Goal: Task Accomplishment & Management: Use online tool/utility

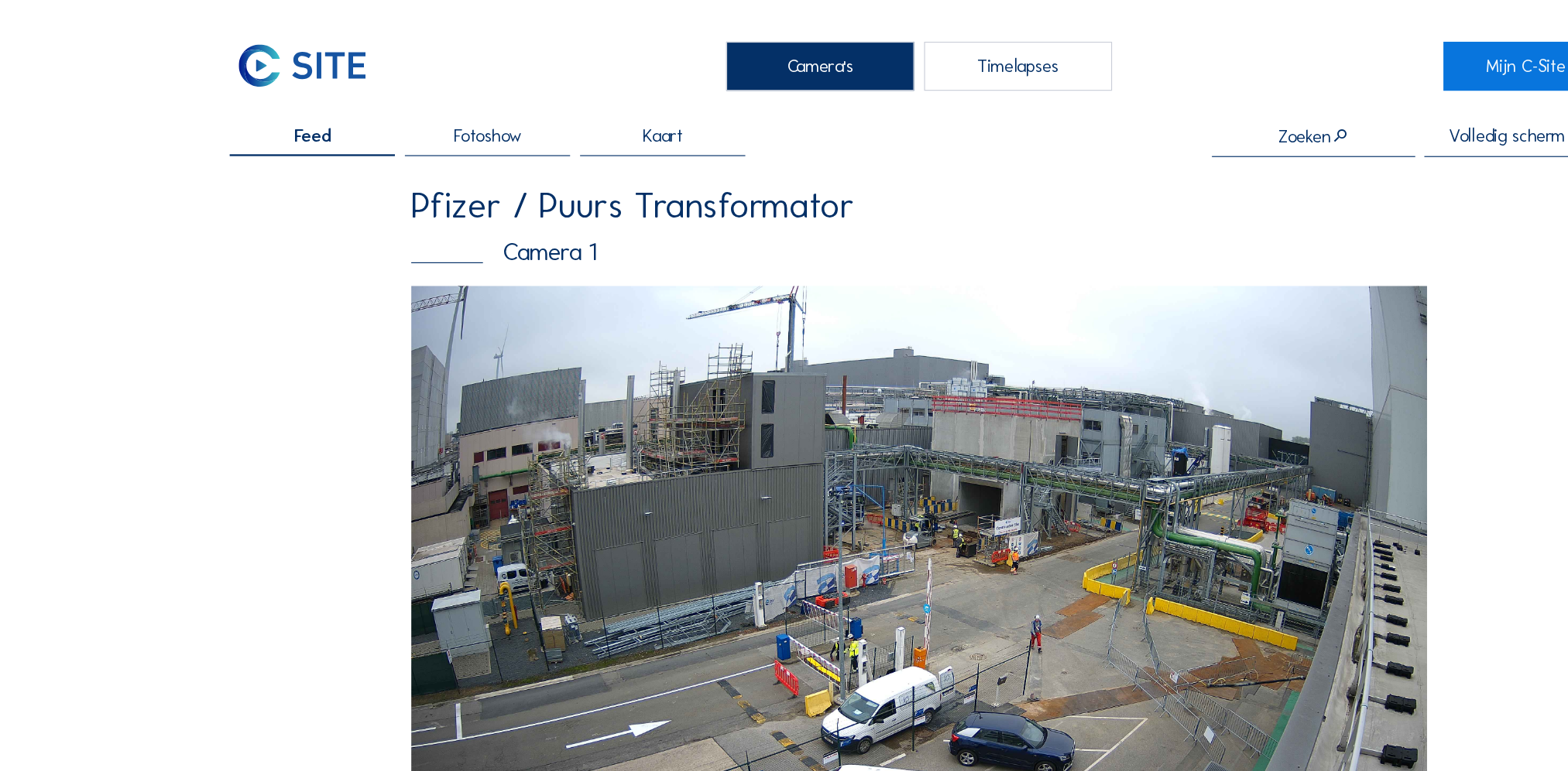
click at [870, 55] on div "Timelapses" at bounding box center [868, 56] width 160 height 41
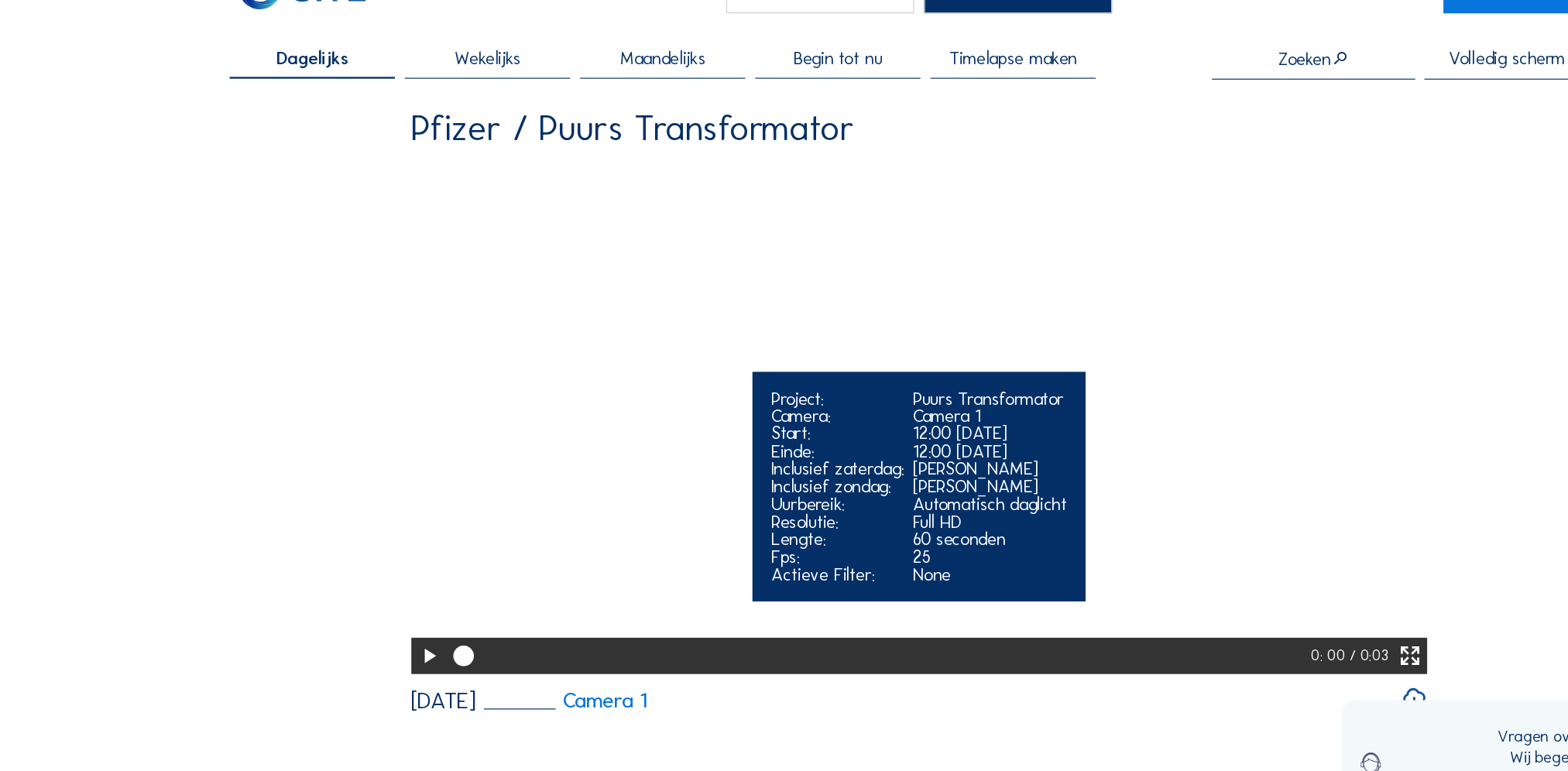
click at [356, 638] on icon at bounding box center [366, 625] width 21 height 25
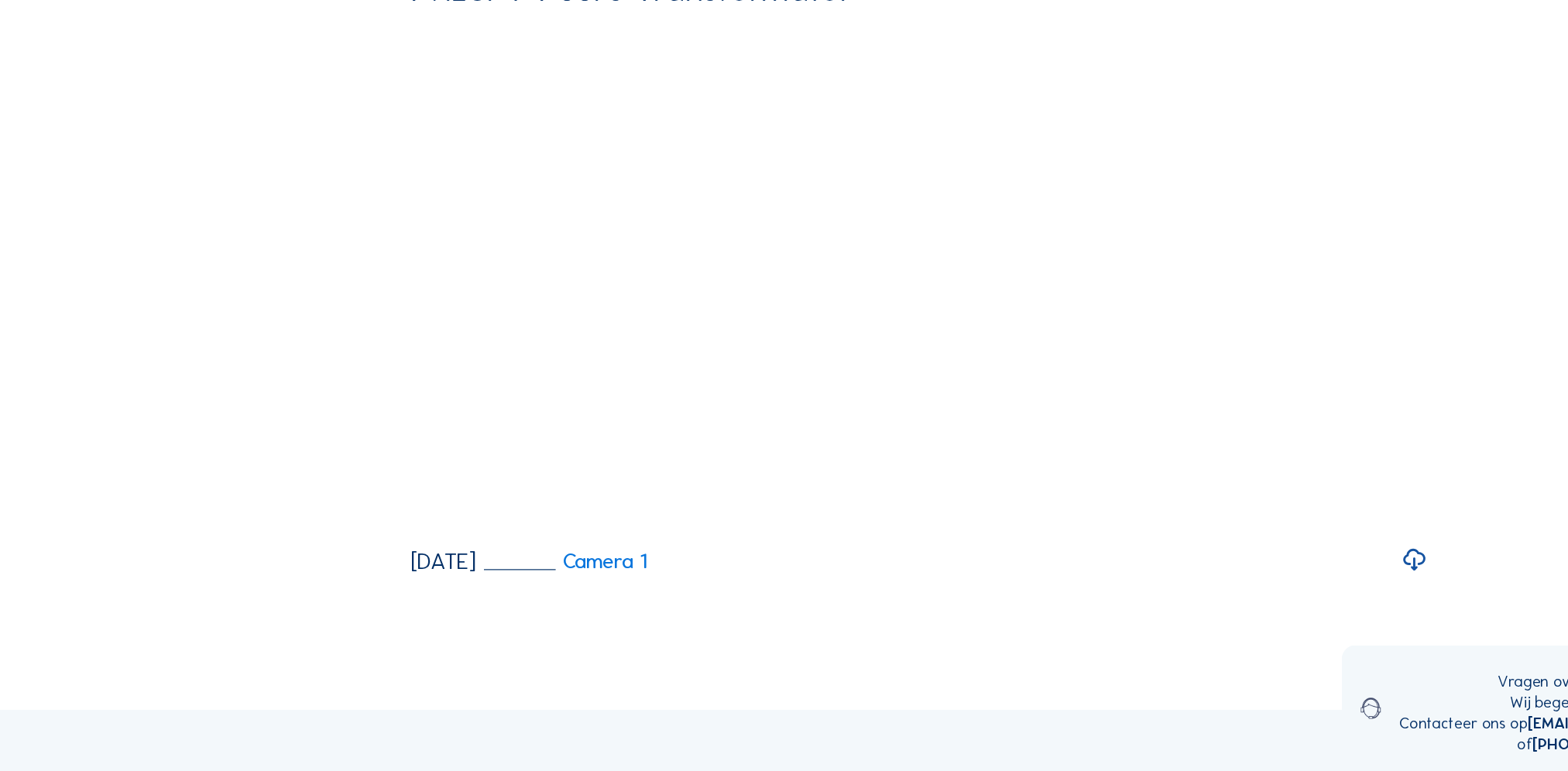
scroll to position [151, 0]
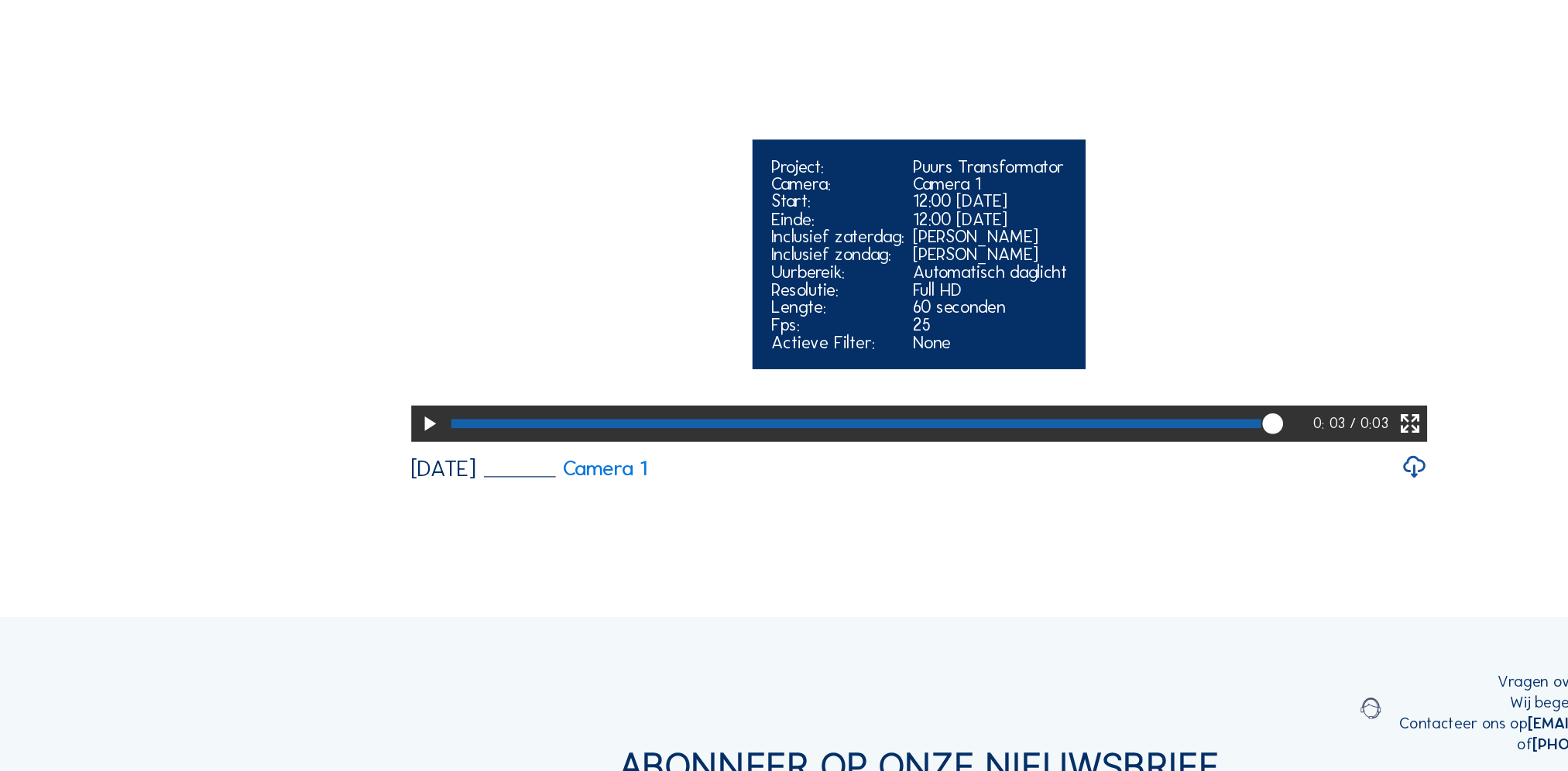
click at [367, 488] on icon at bounding box center [366, 475] width 21 height 25
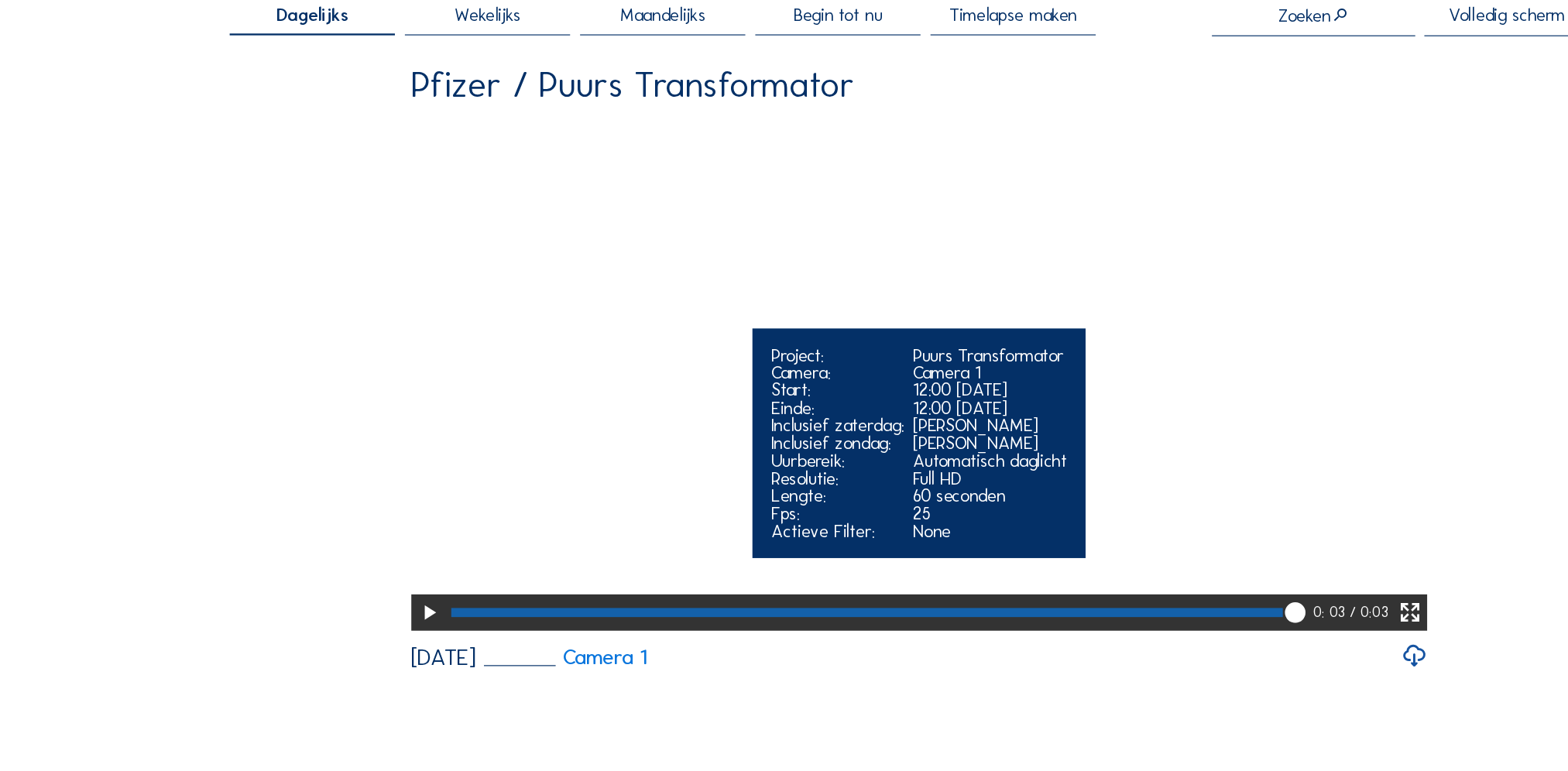
scroll to position [84, 0]
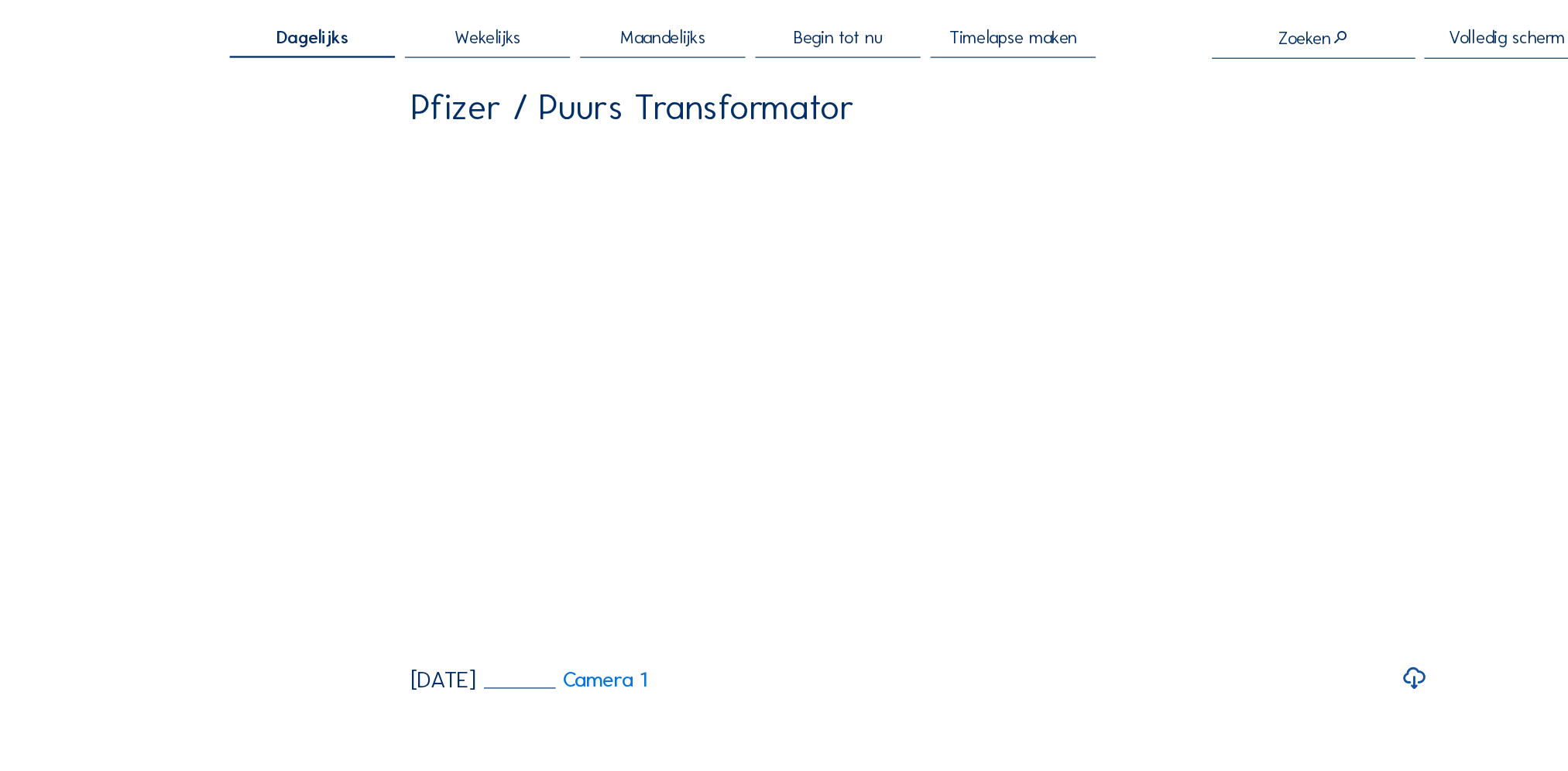
click at [412, 39] on span "Wekelijks" at bounding box center [416, 32] width 56 height 15
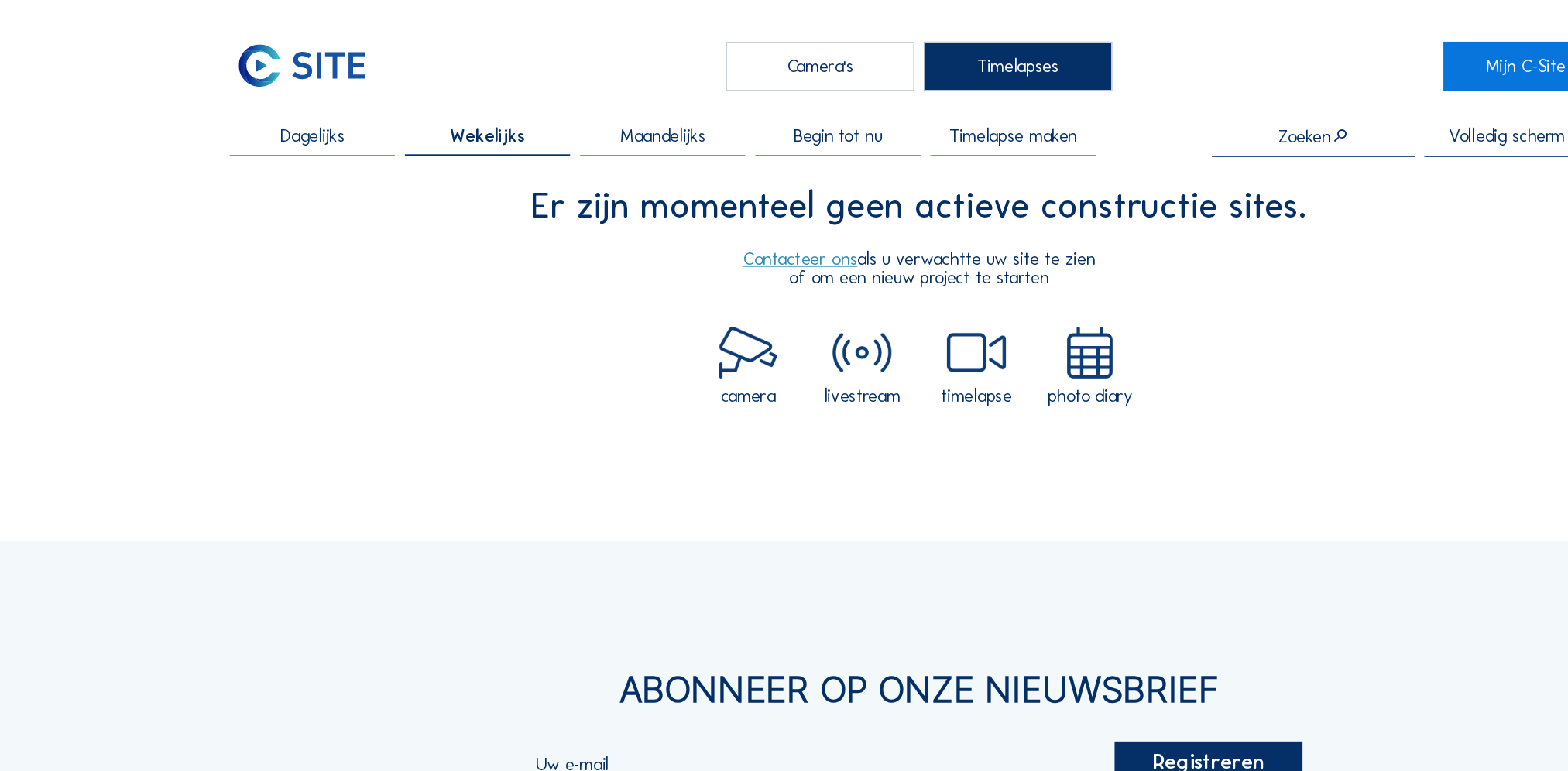
click at [271, 118] on span "Dagelijks" at bounding box center [266, 116] width 55 height 15
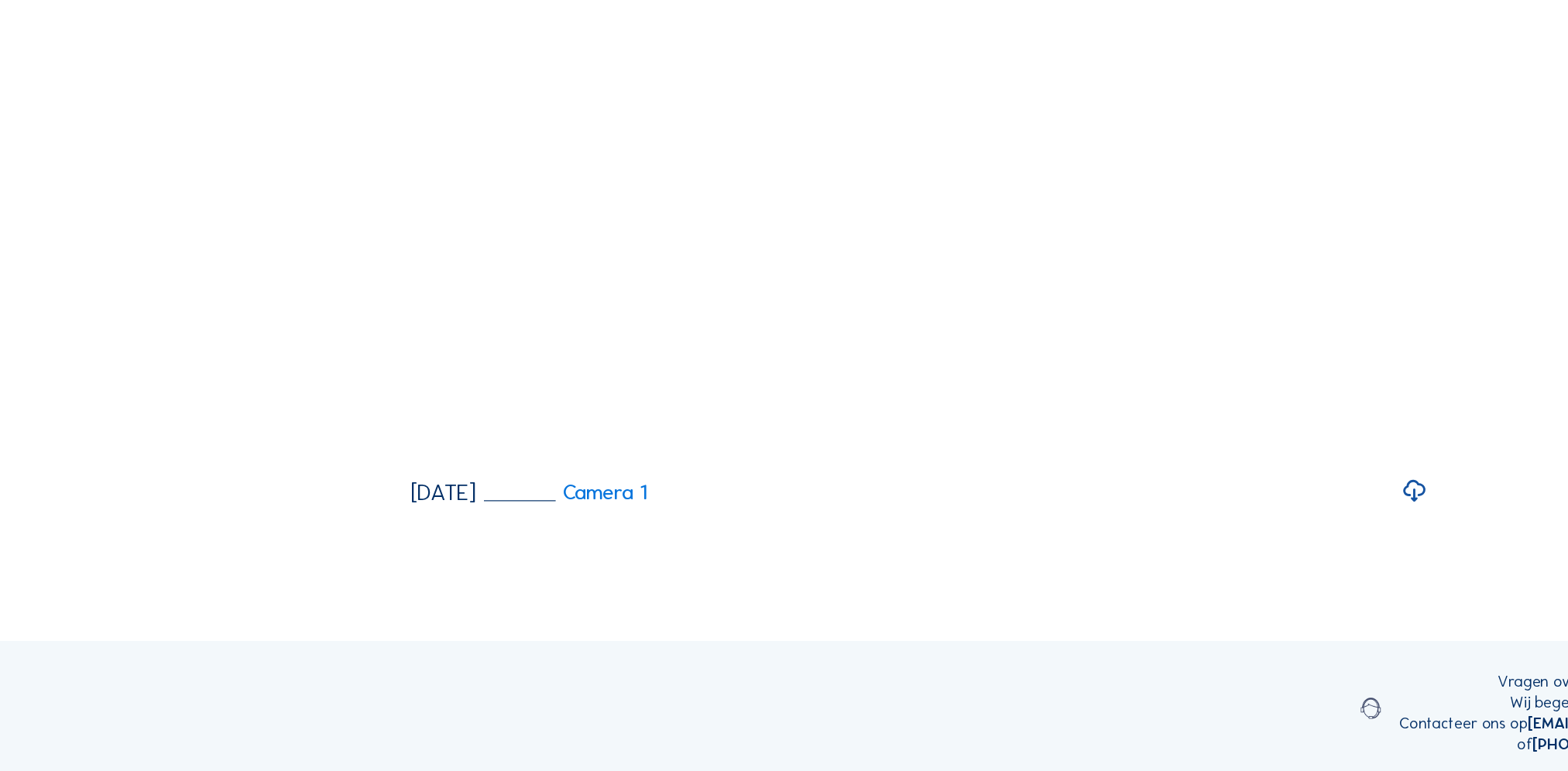
scroll to position [132, 0]
click at [552, 542] on link "Camera 1" at bounding box center [482, 532] width 139 height 18
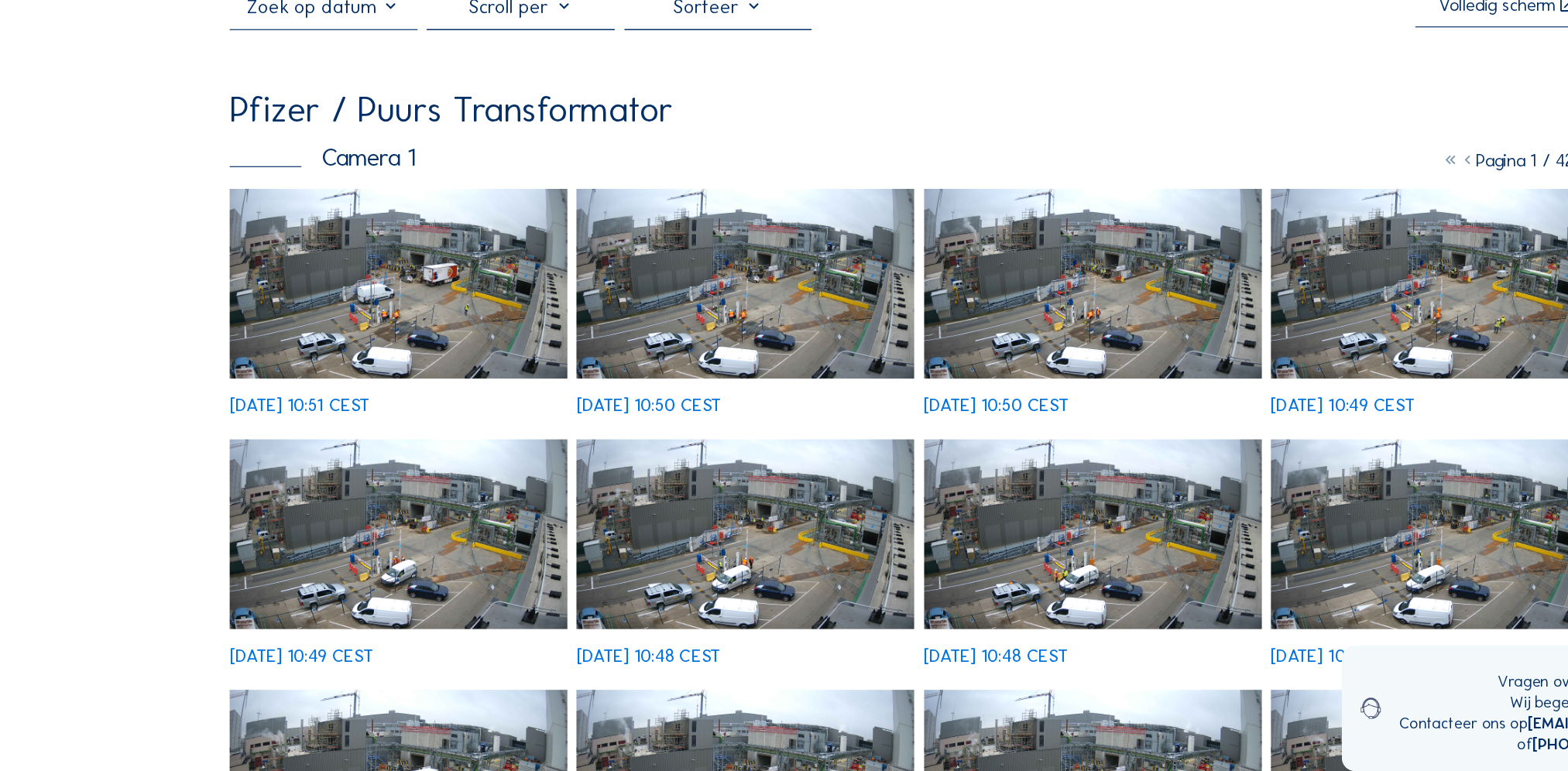
click at [332, 386] on img at bounding box center [339, 355] width 288 height 162
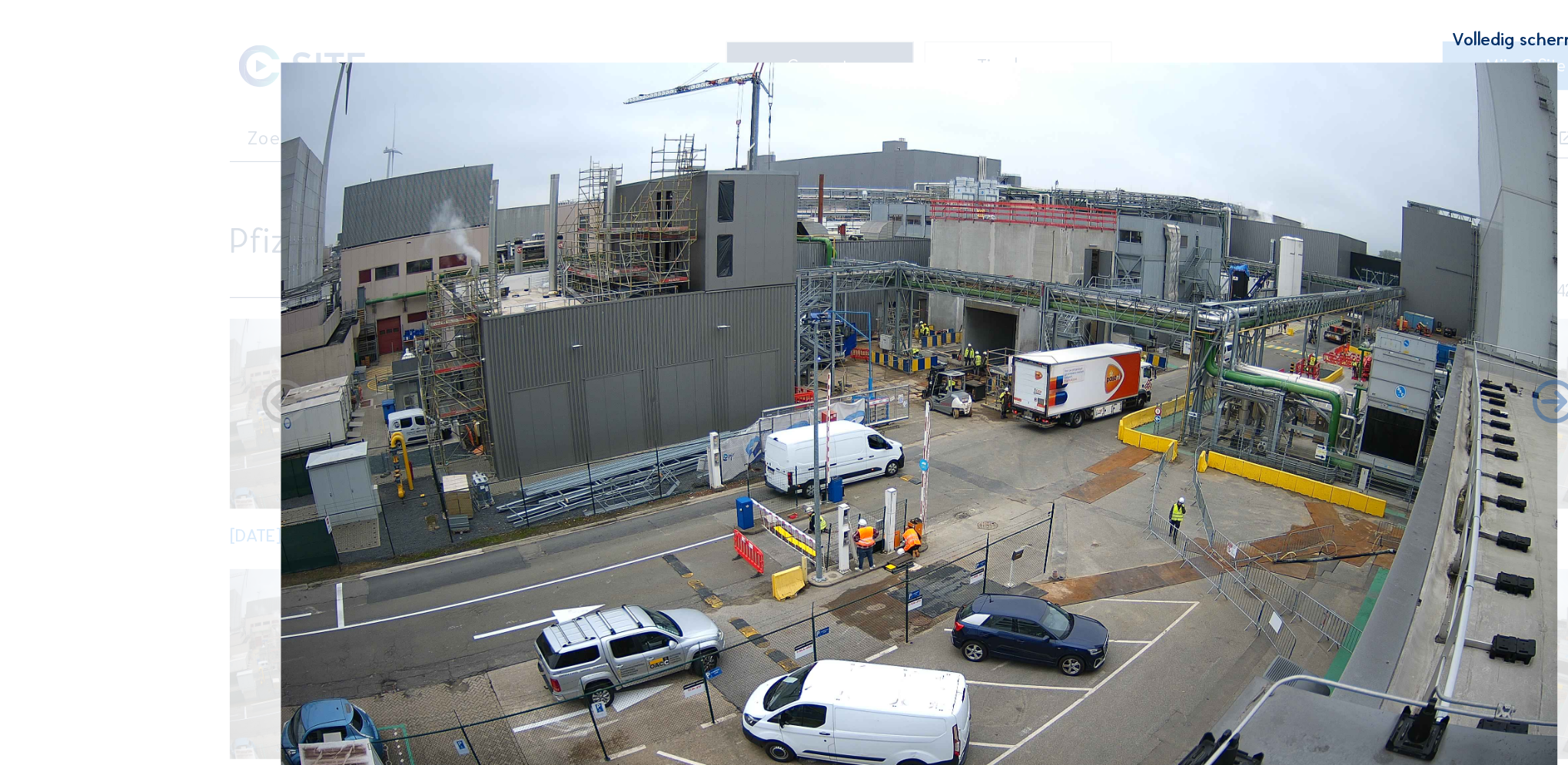
click at [847, 303] on img at bounding box center [784, 360] width 1089 height 612
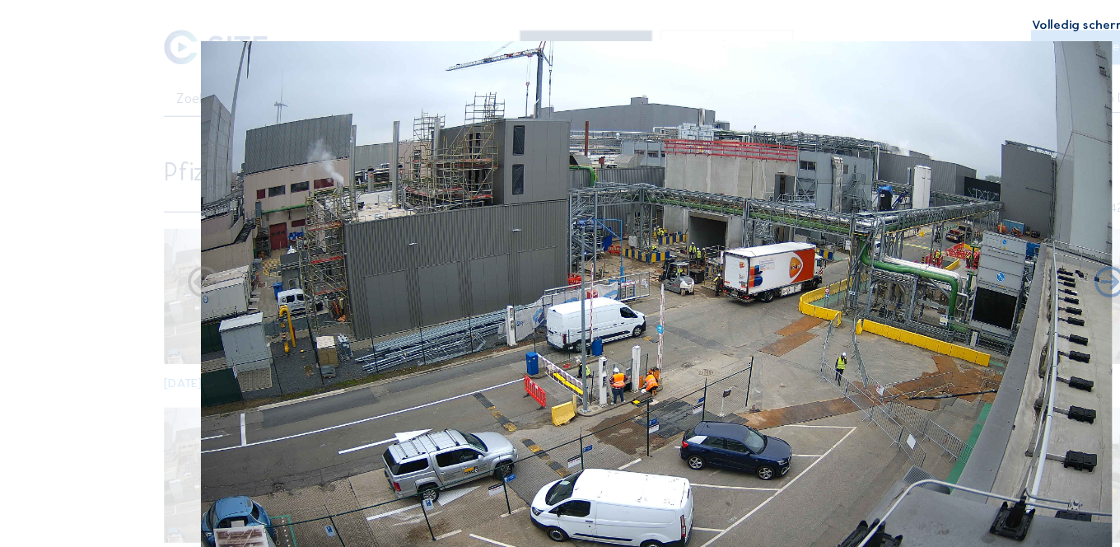
click at [603, 238] on img at bounding box center [559, 253] width 777 height 437
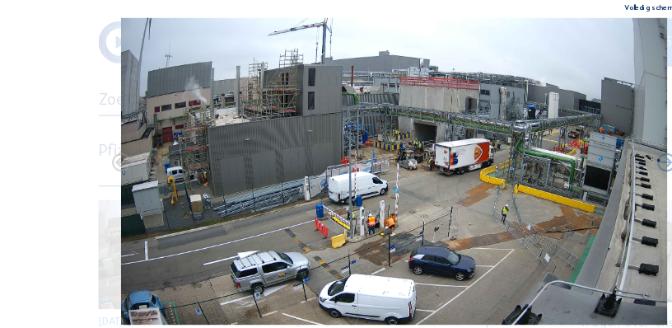
click at [359, 140] on img at bounding box center [336, 146] width 466 height 262
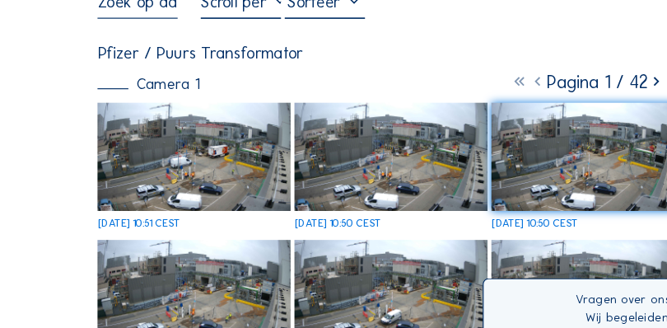
scroll to position [63, 0]
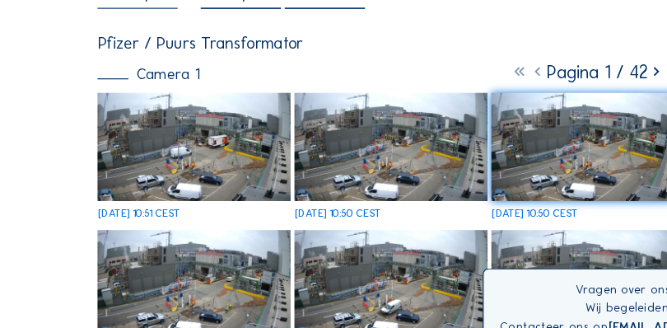
click at [349, 274] on img at bounding box center [333, 270] width 165 height 92
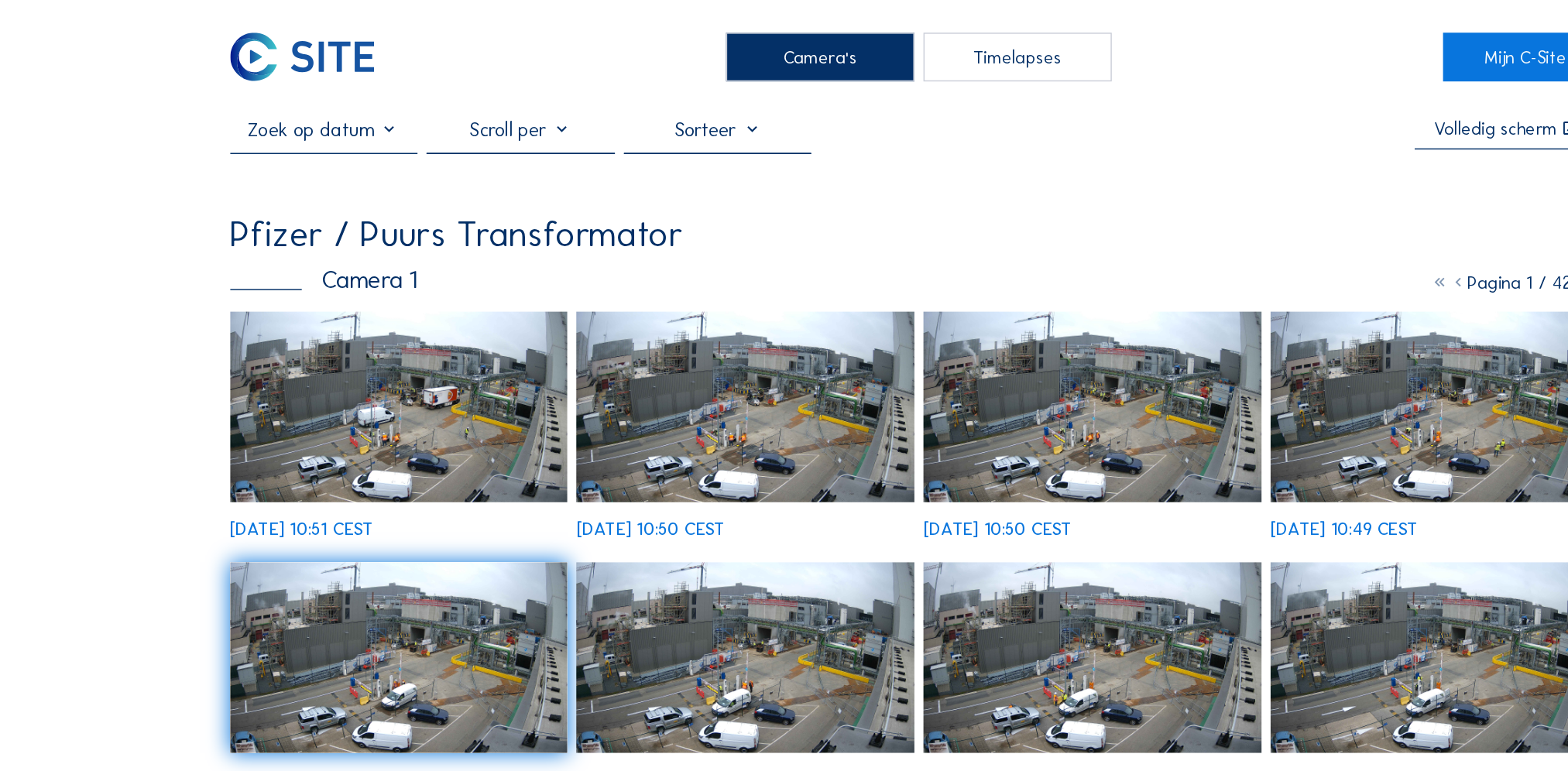
scroll to position [7, 0]
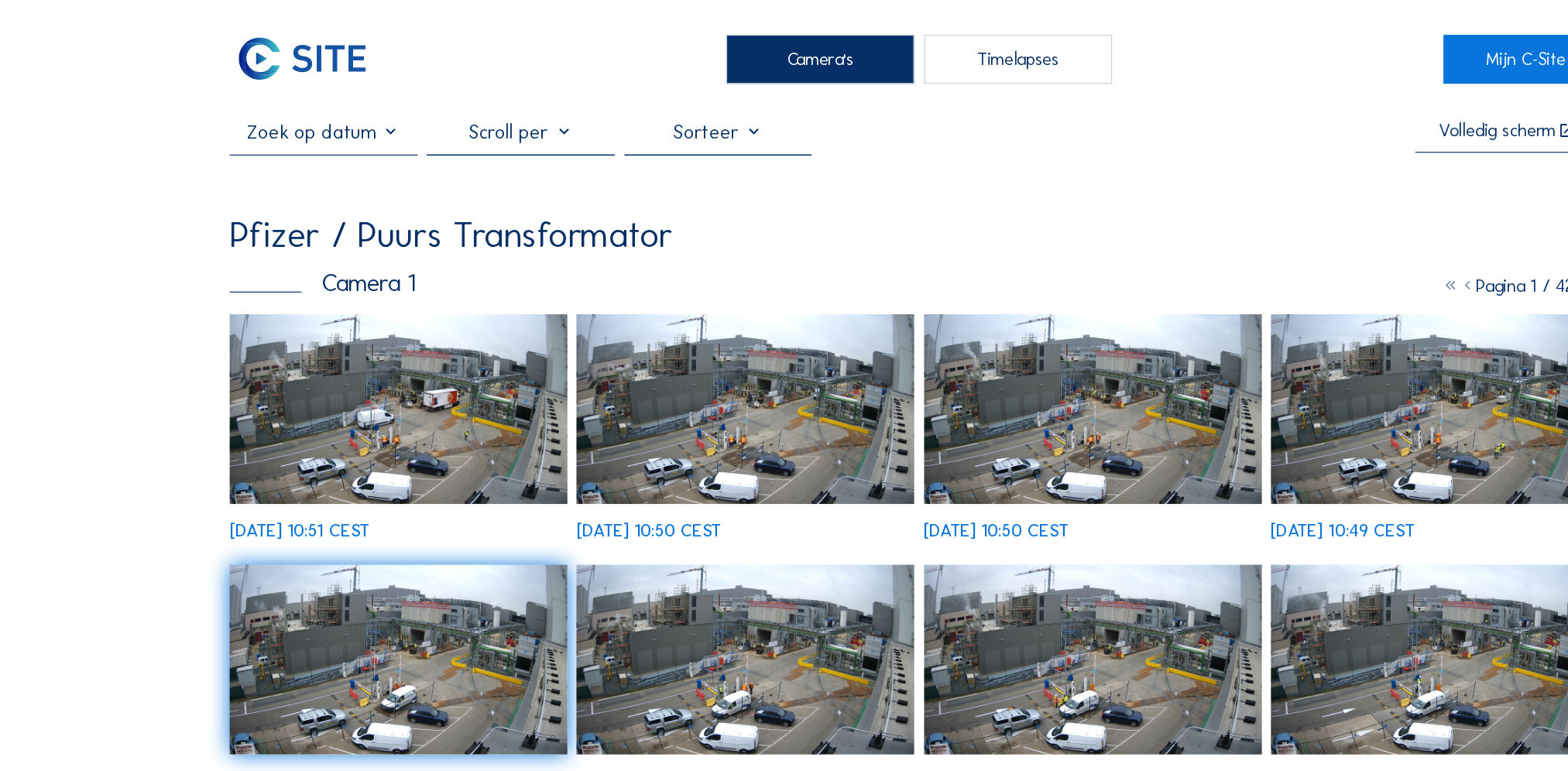
drag, startPoint x: 902, startPoint y: 31, endPoint x: 893, endPoint y: 55, distance: 25.6
click at [902, 35] on div "Timelapses" at bounding box center [868, 50] width 160 height 41
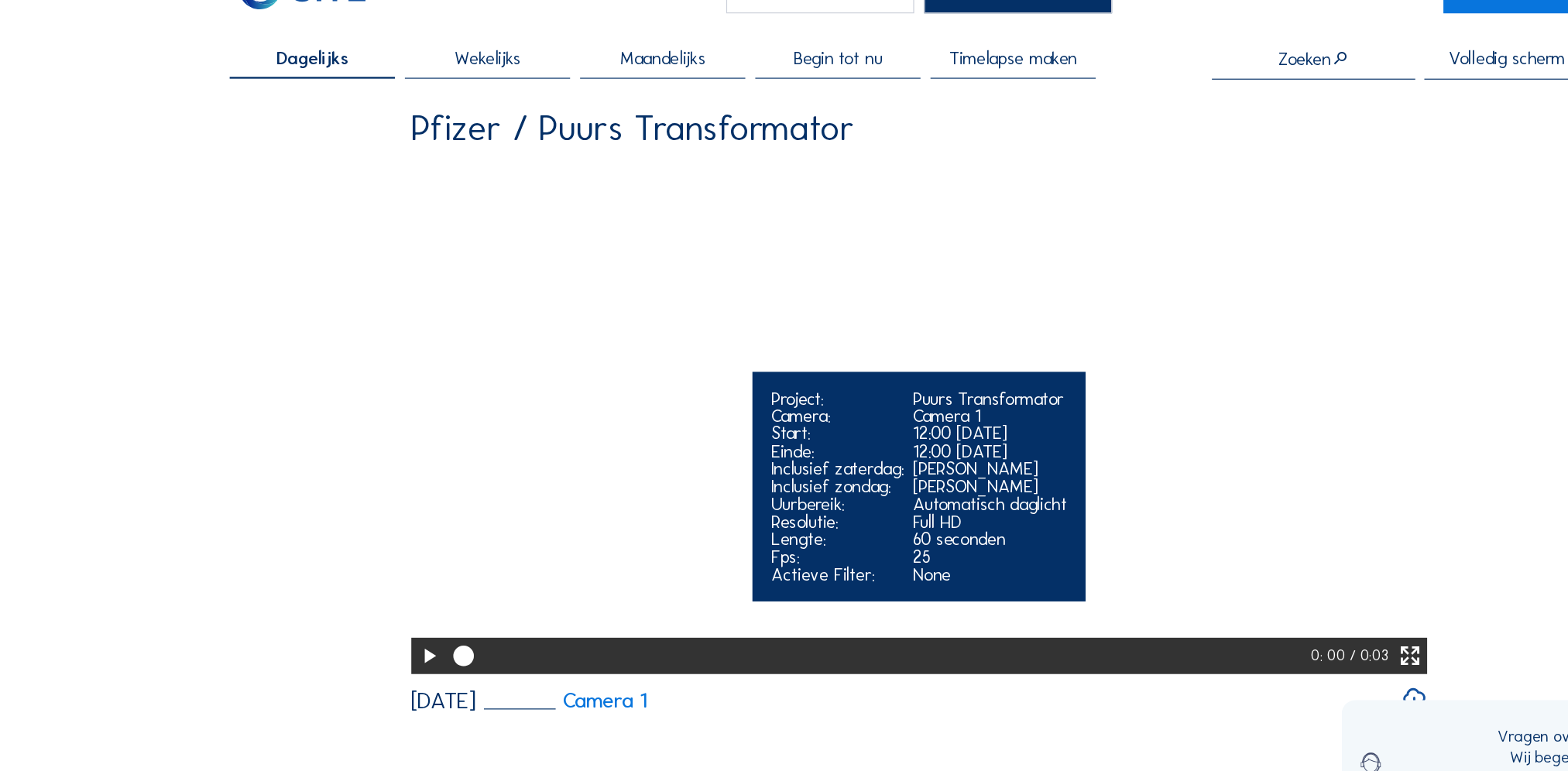
click at [886, 427] on video "Your browser does not support the video tag." at bounding box center [784, 420] width 867 height 433
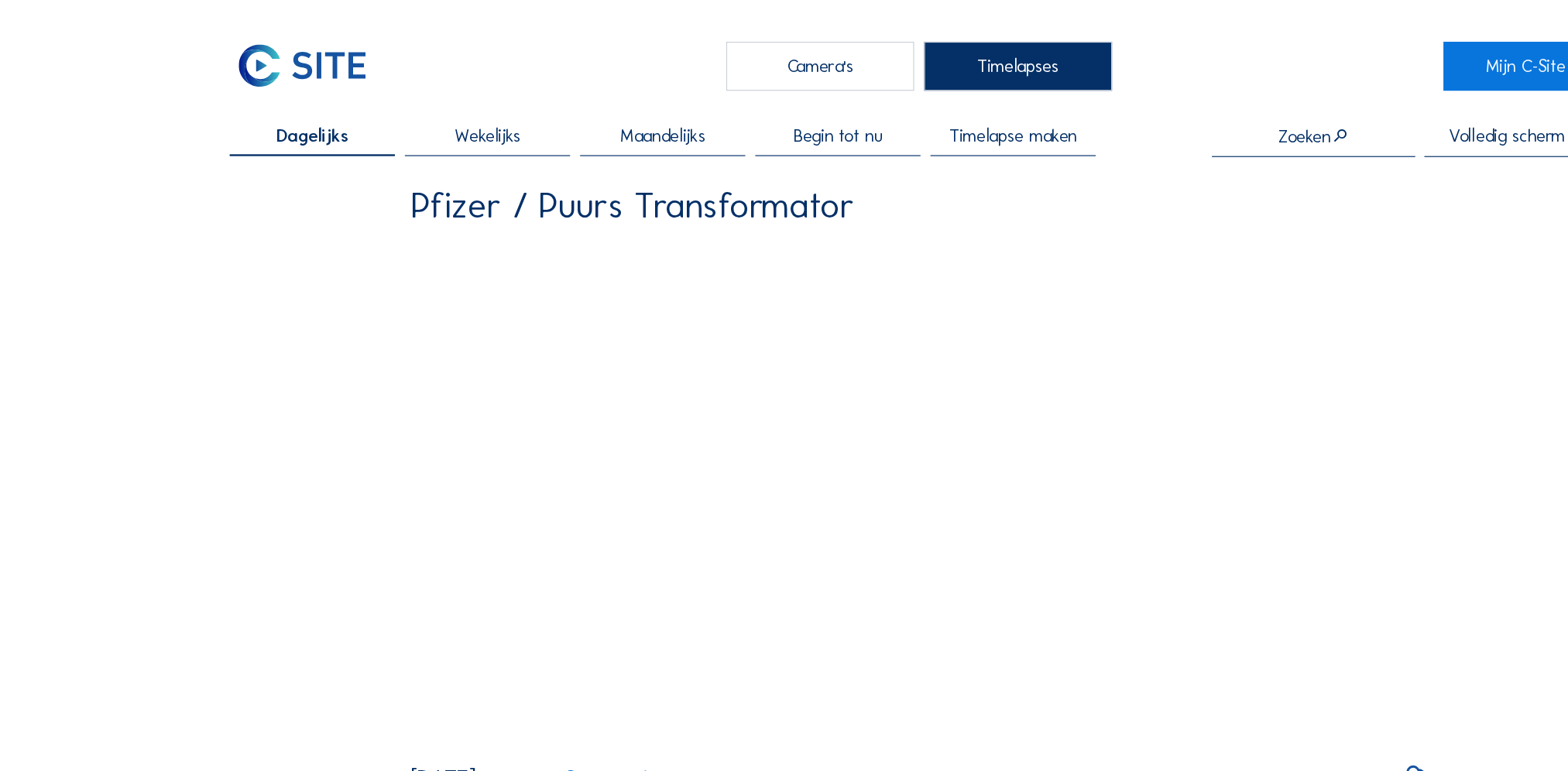
click at [761, 55] on div "Camera's" at bounding box center [699, 56] width 160 height 41
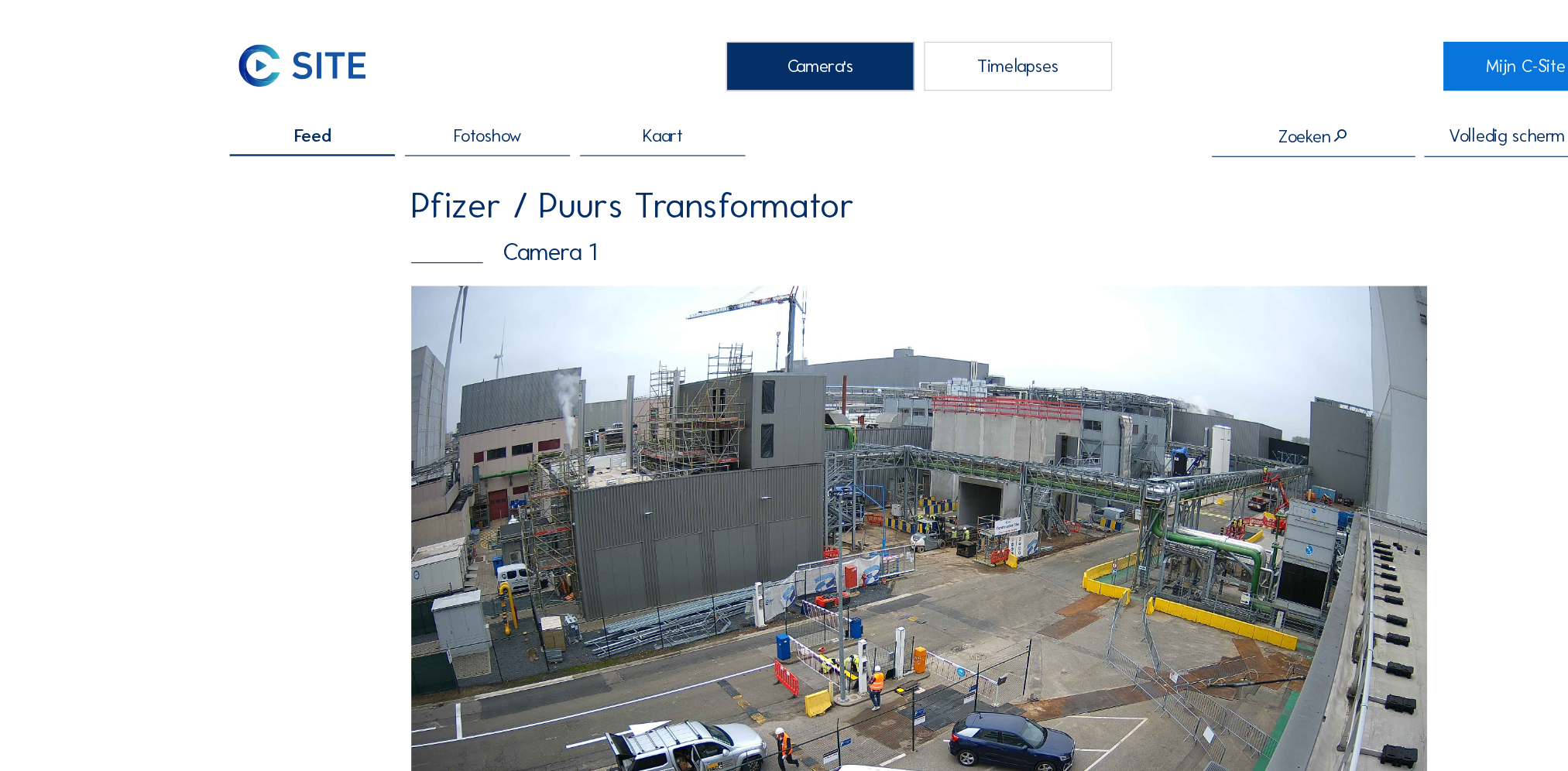
click at [1261, 433] on div "Feed Fotoshow Kaart Zoeken Volledig scherm Pfizer / Puurs Transformator Camera …" at bounding box center [783, 765] width 1176 height 1314
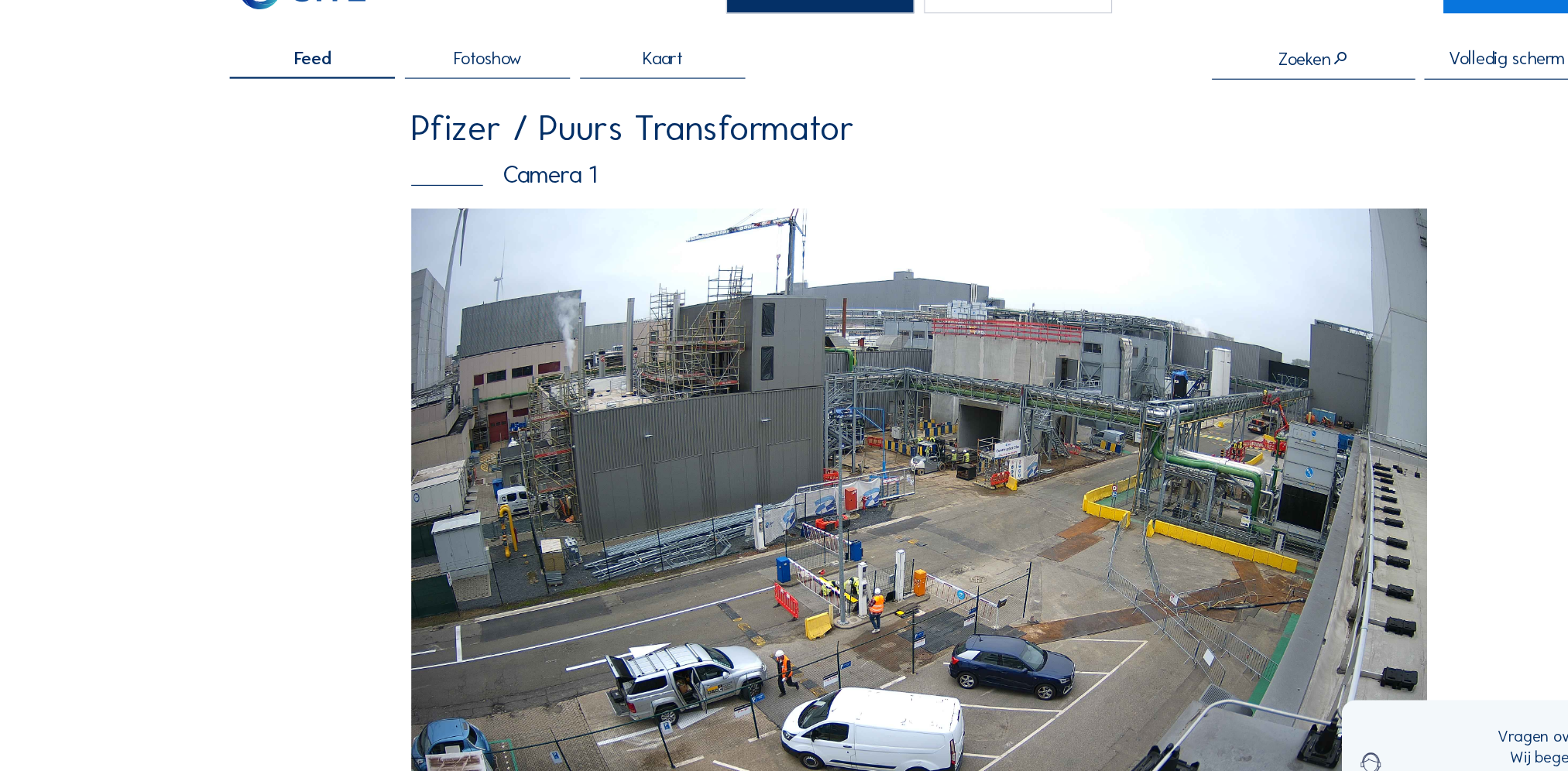
click at [842, 480] on img at bounding box center [784, 487] width 867 height 488
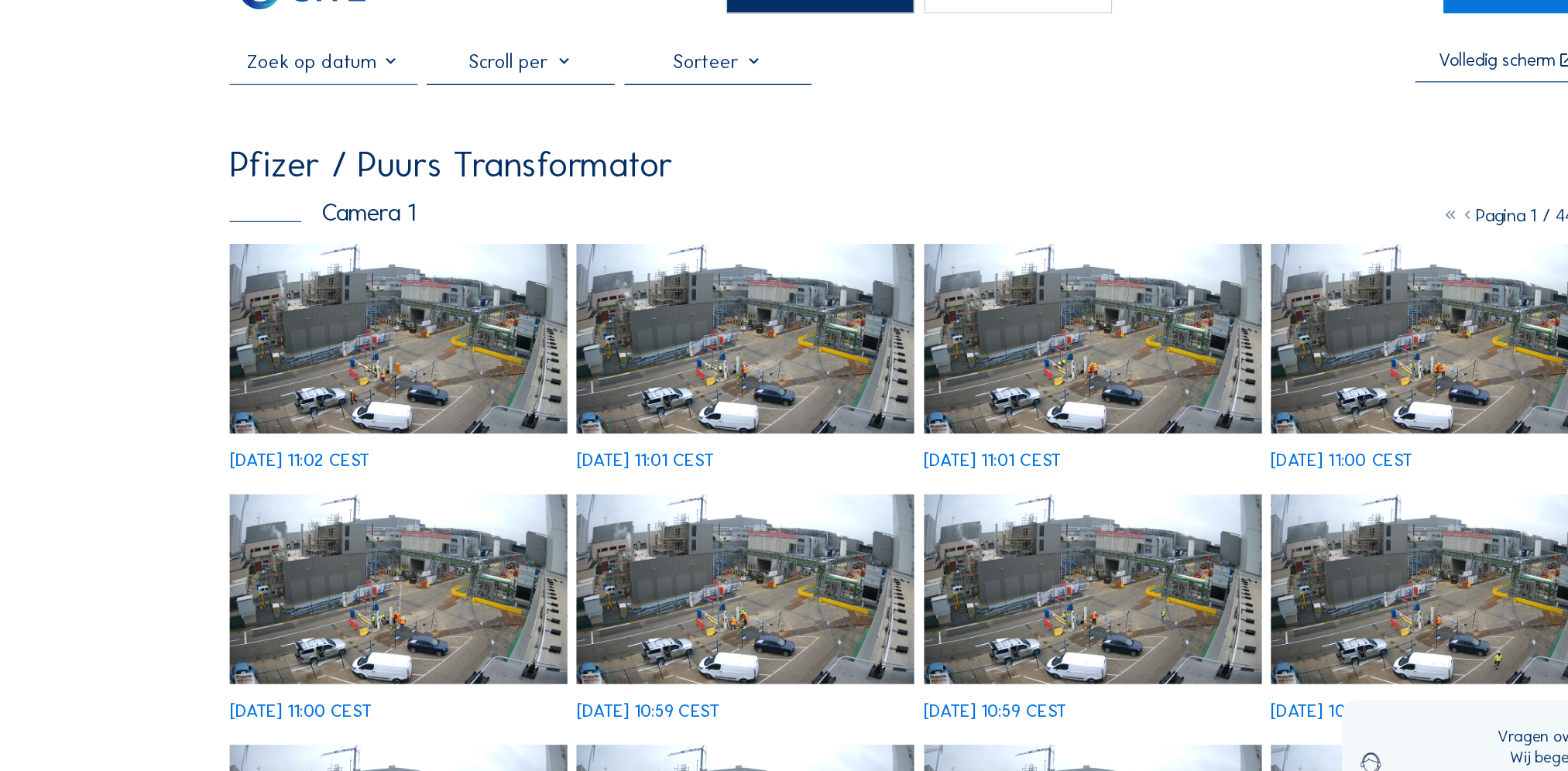
click at [327, 378] on img at bounding box center [339, 355] width 288 height 162
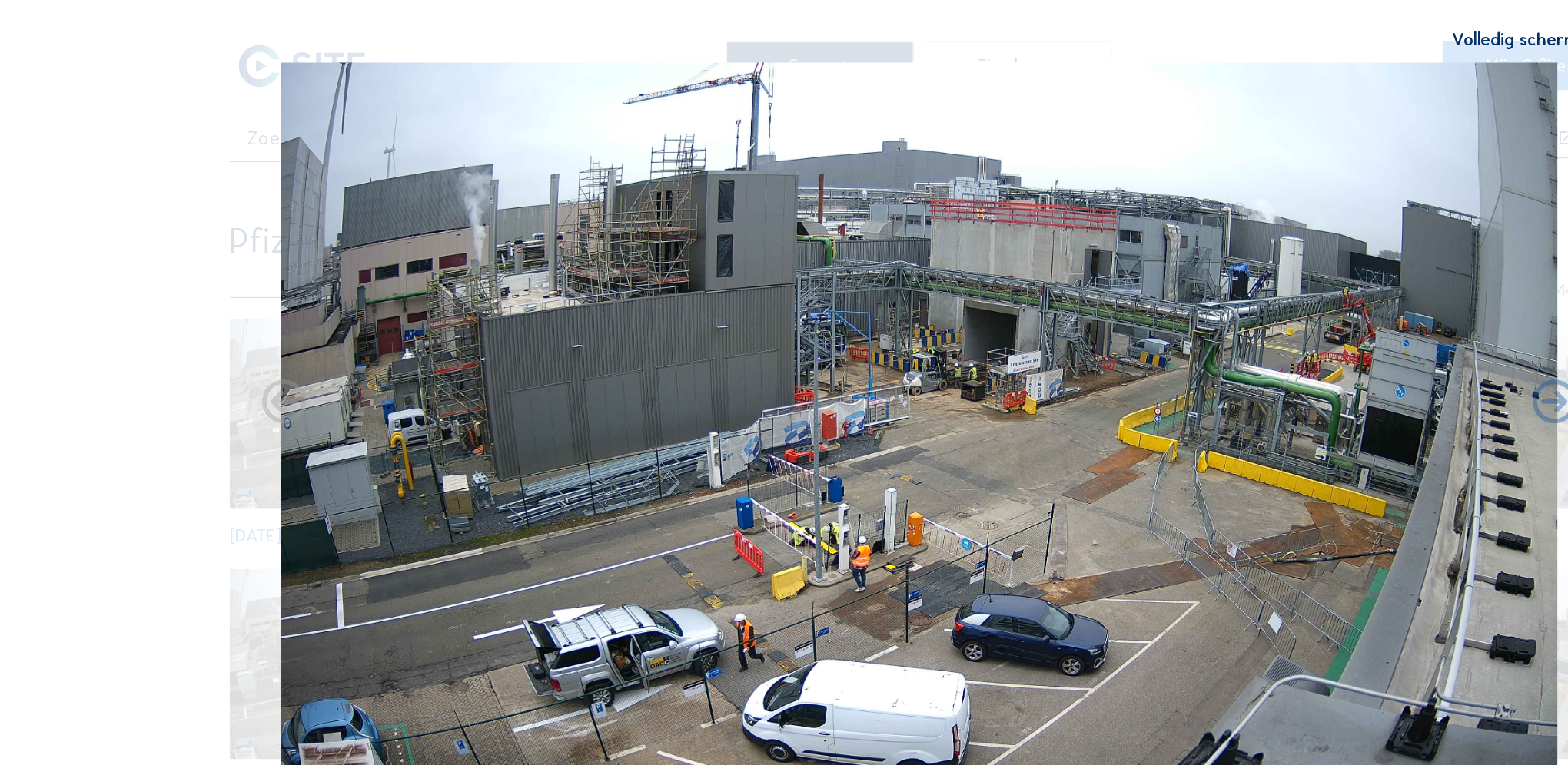
click at [822, 317] on img at bounding box center [784, 360] width 1089 height 612
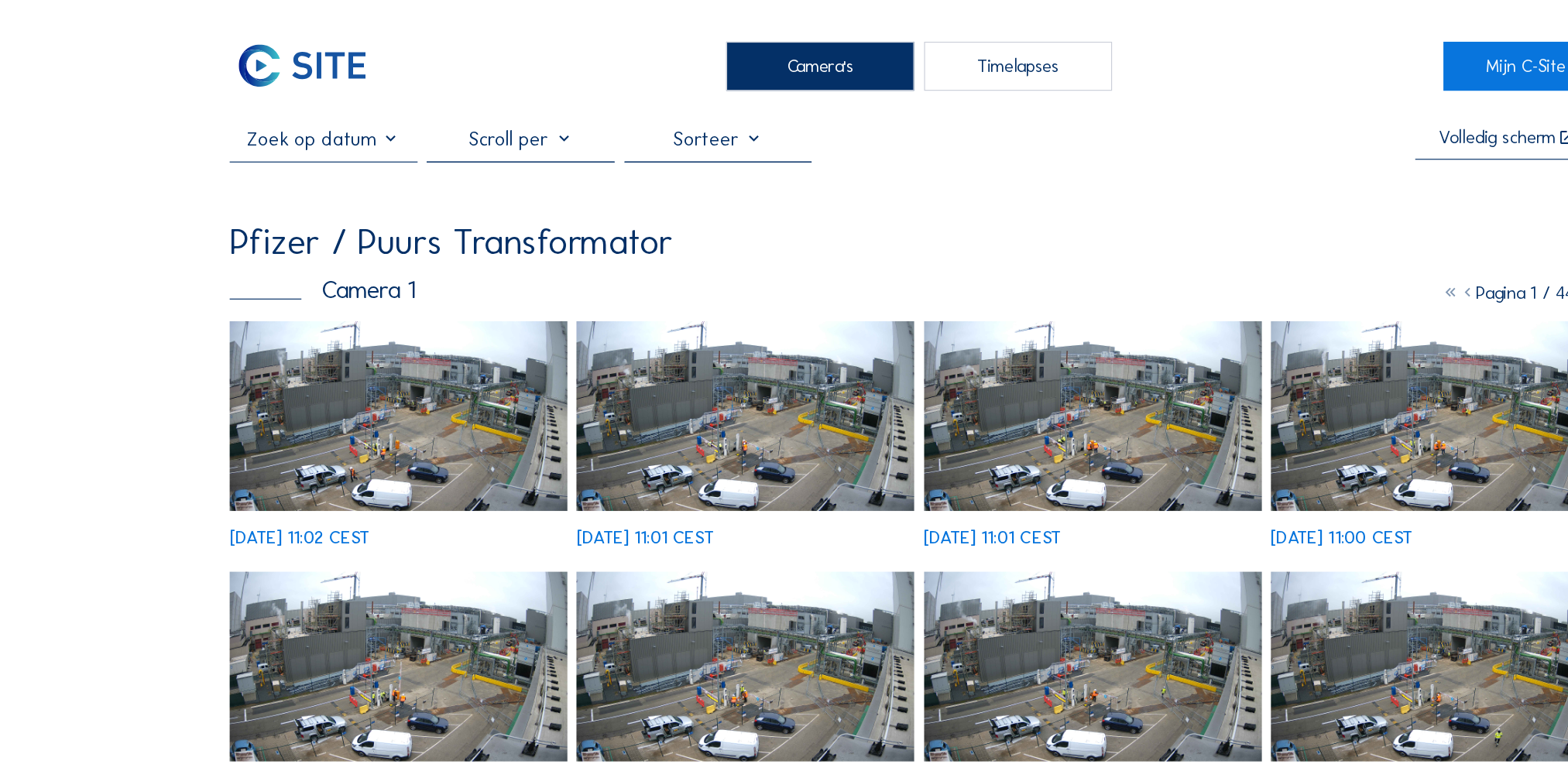
click at [841, 67] on div "Timelapses" at bounding box center [868, 56] width 160 height 41
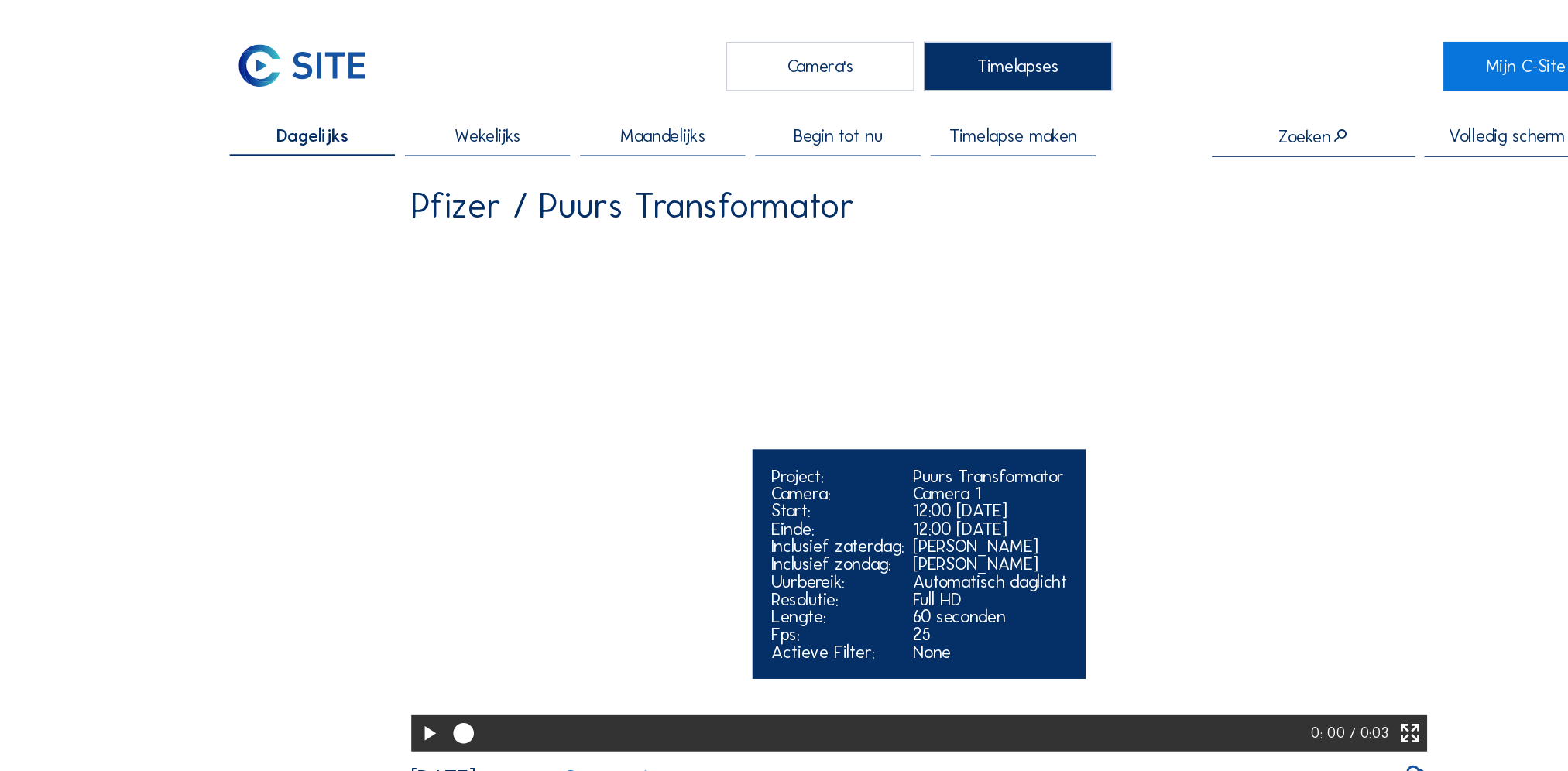
click at [577, 422] on video "Your browser does not support the video tag." at bounding box center [784, 420] width 867 height 433
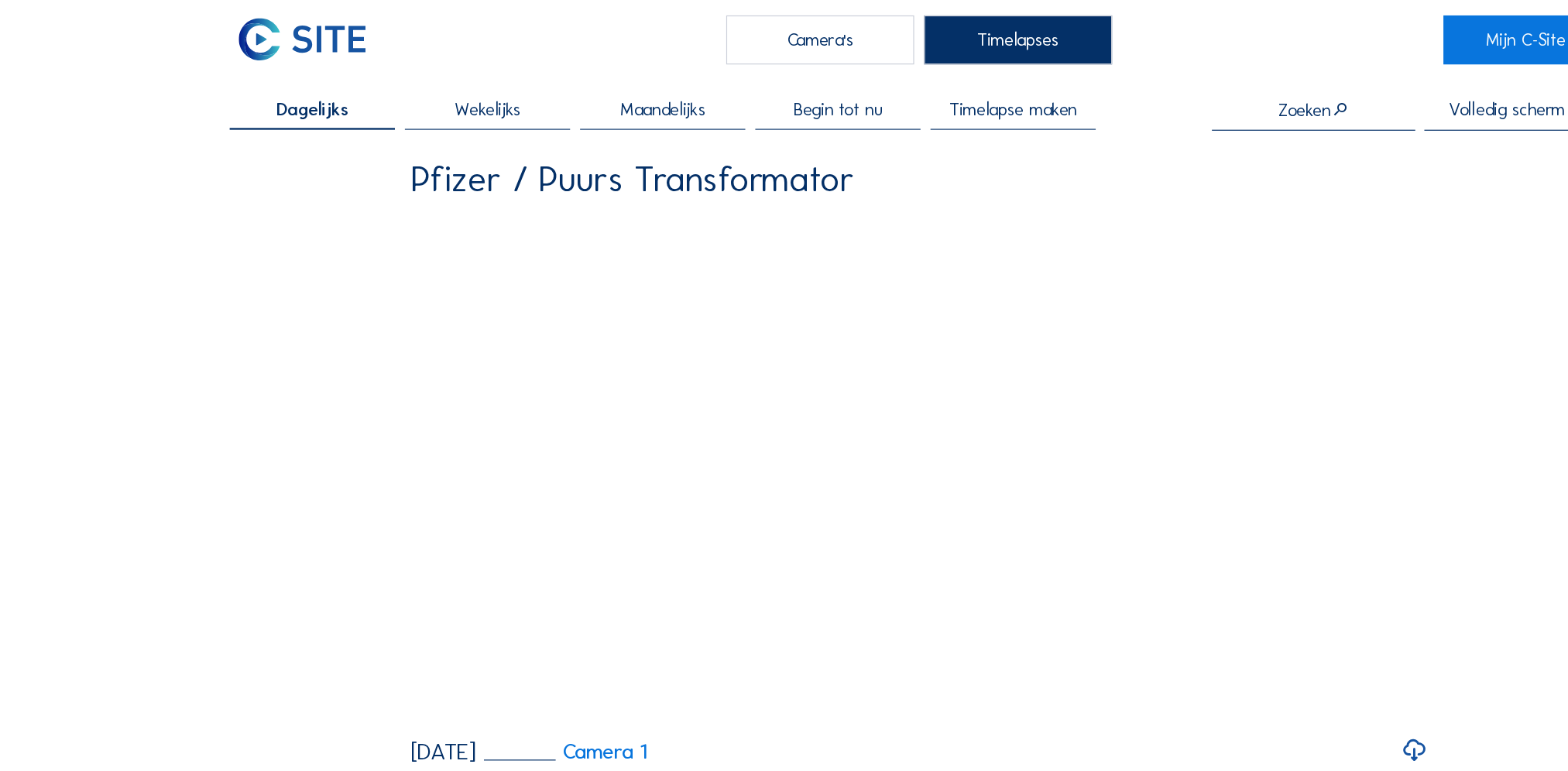
scroll to position [18, 0]
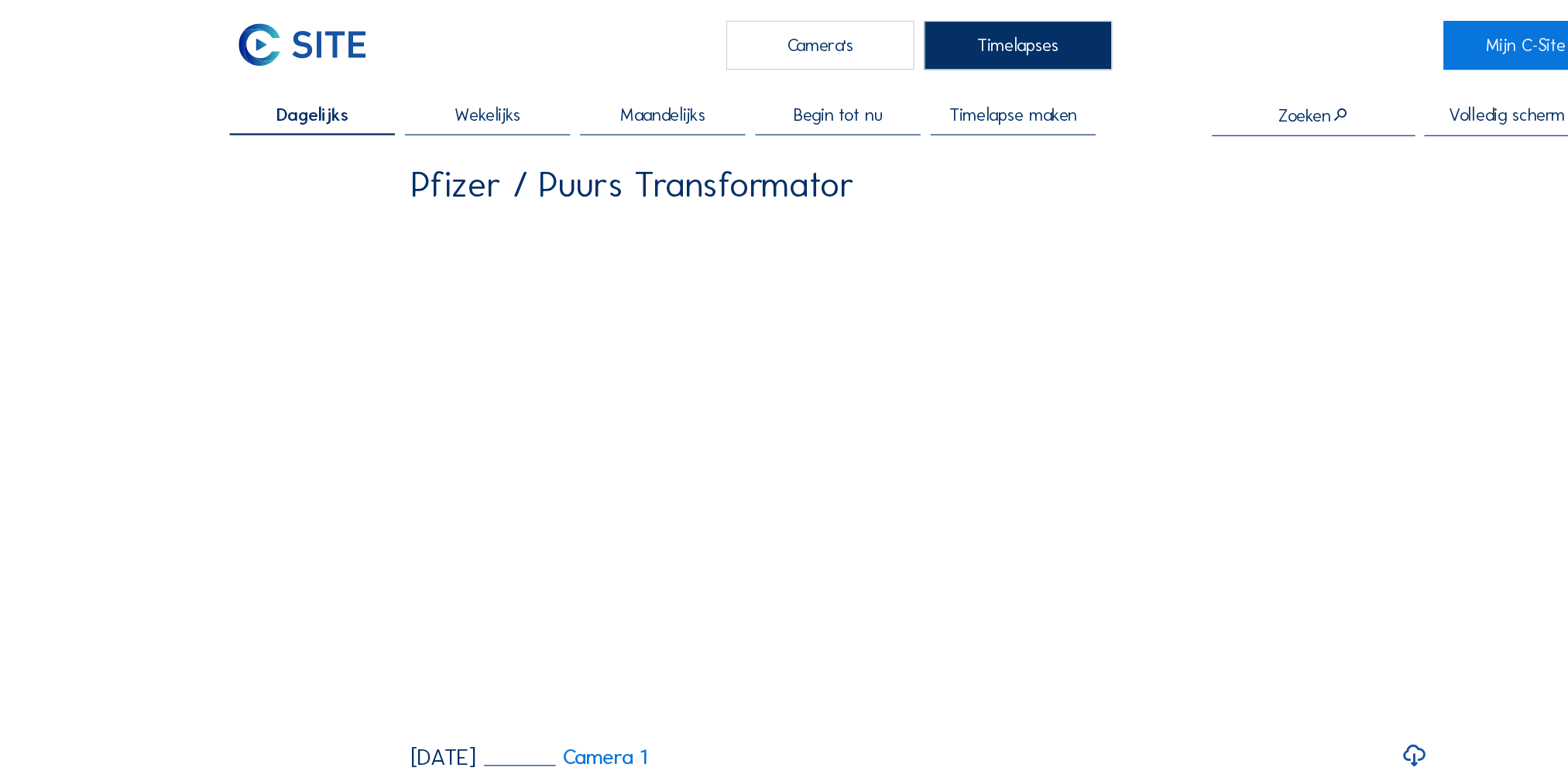
click at [753, 103] on span "Begin tot nu" at bounding box center [714, 98] width 76 height 15
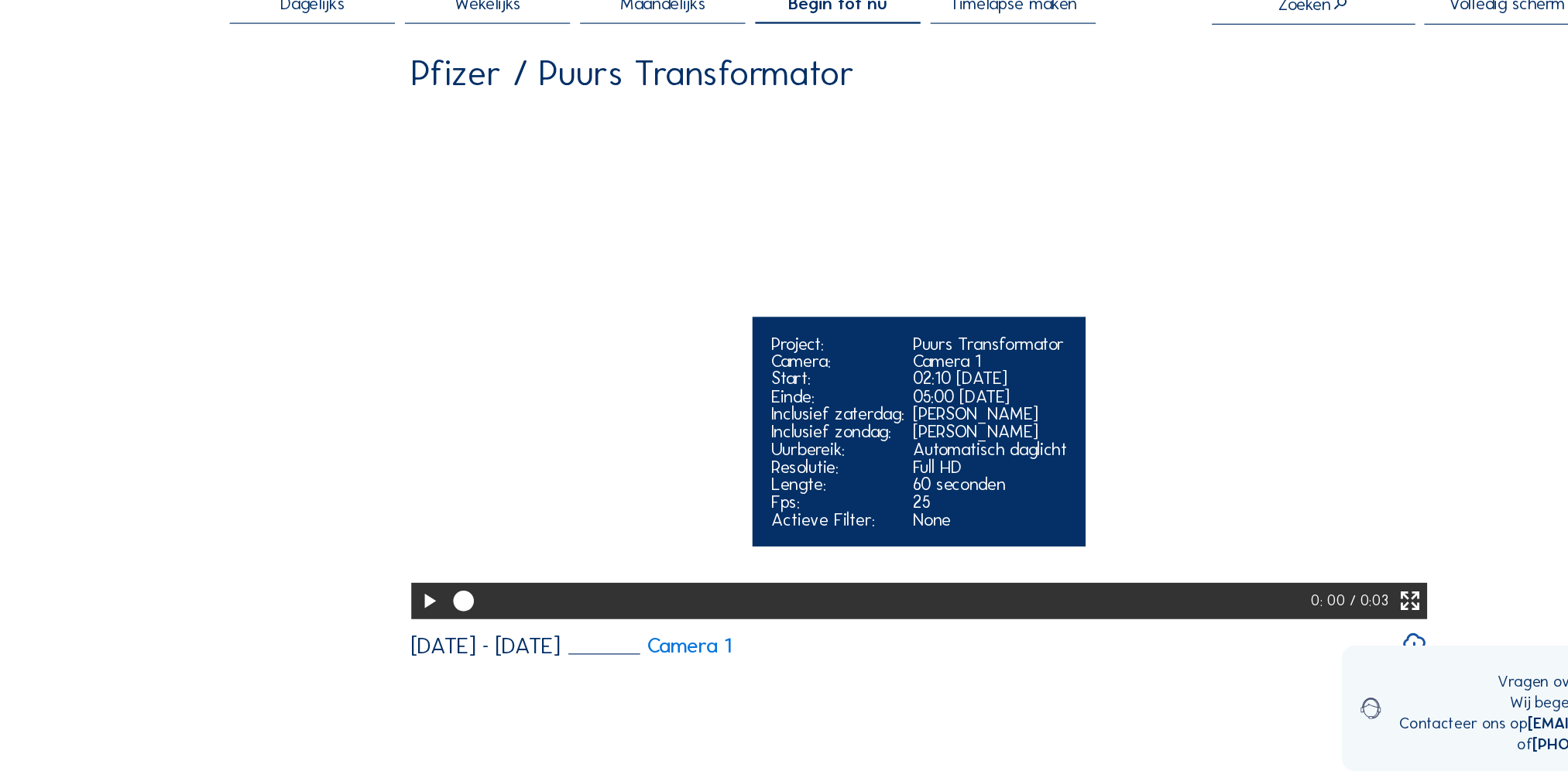
click at [358, 638] on icon at bounding box center [366, 625] width 21 height 25
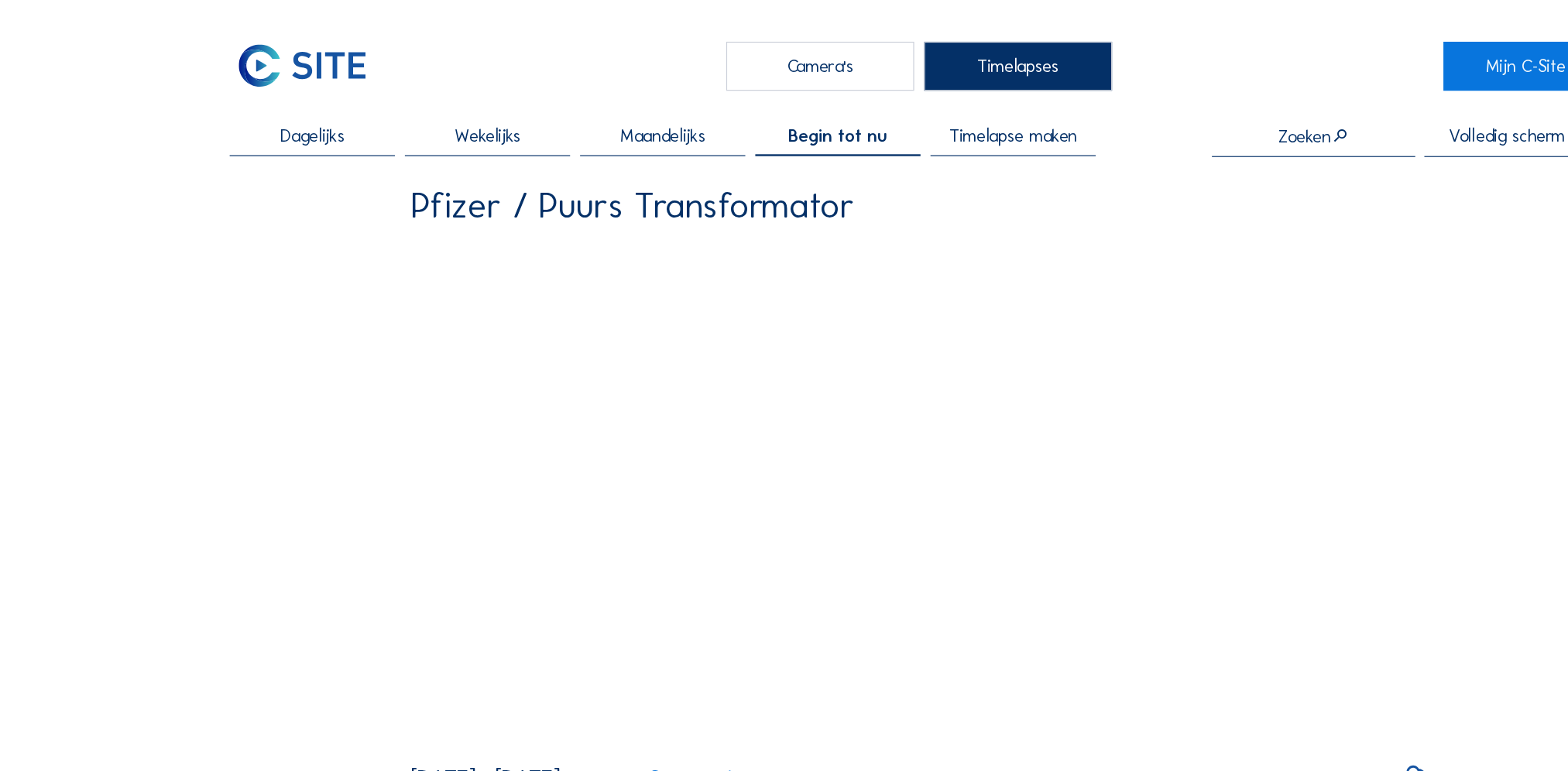
click at [895, 117] on span "Timelapse maken" at bounding box center [865, 116] width 109 height 15
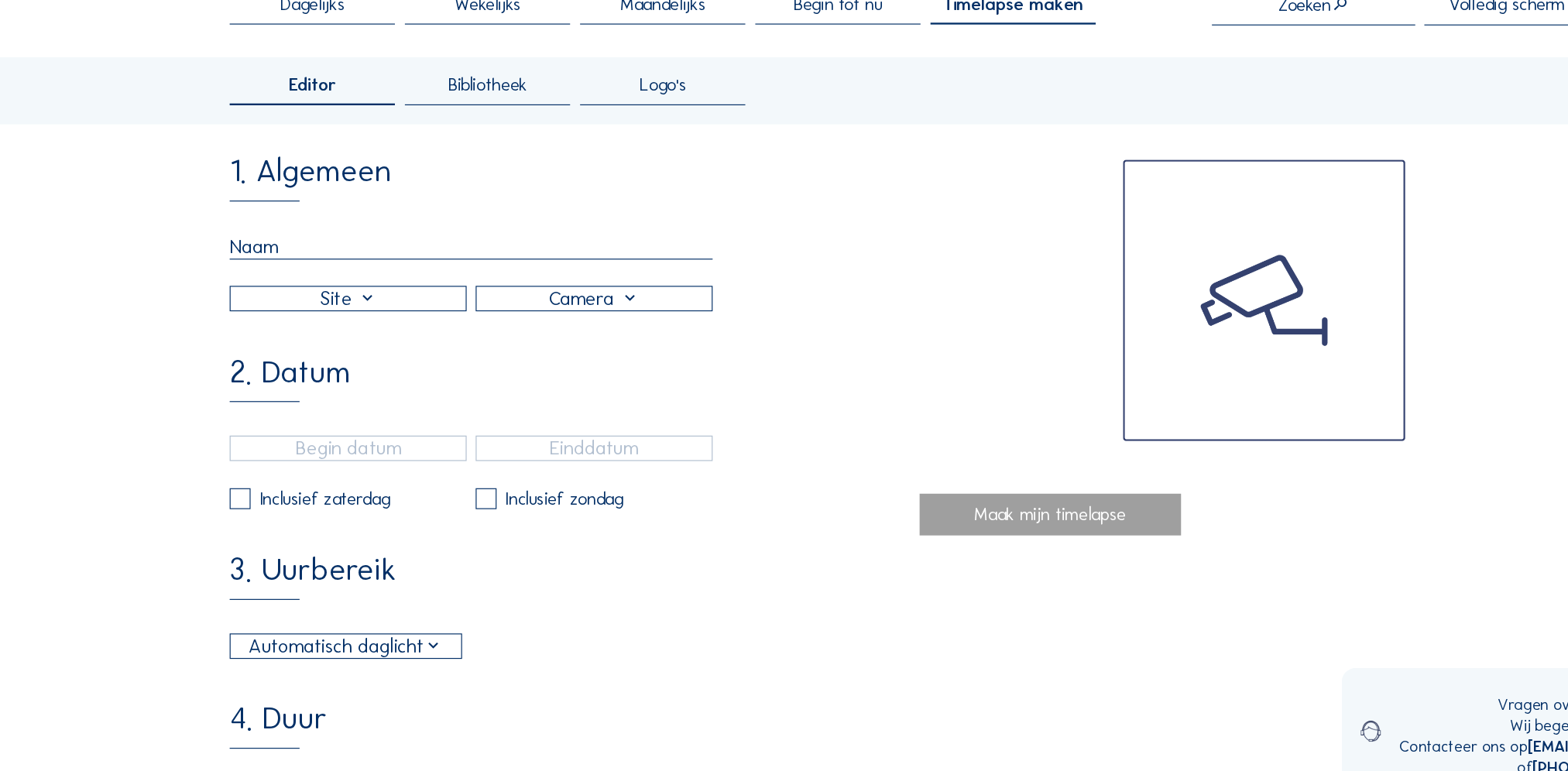
scroll to position [19, 0]
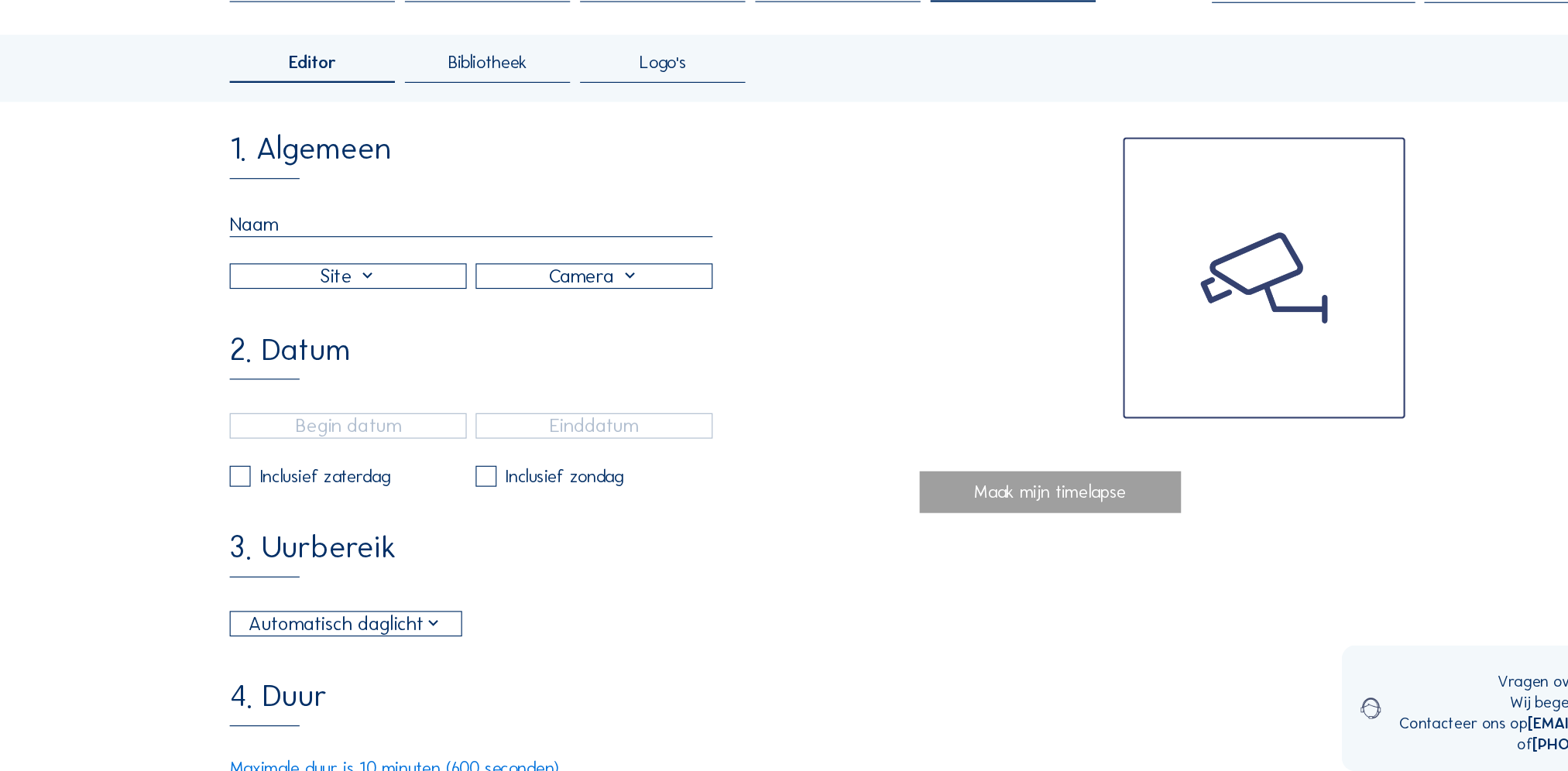
click at [374, 354] on div at bounding box center [296, 348] width 200 height 20
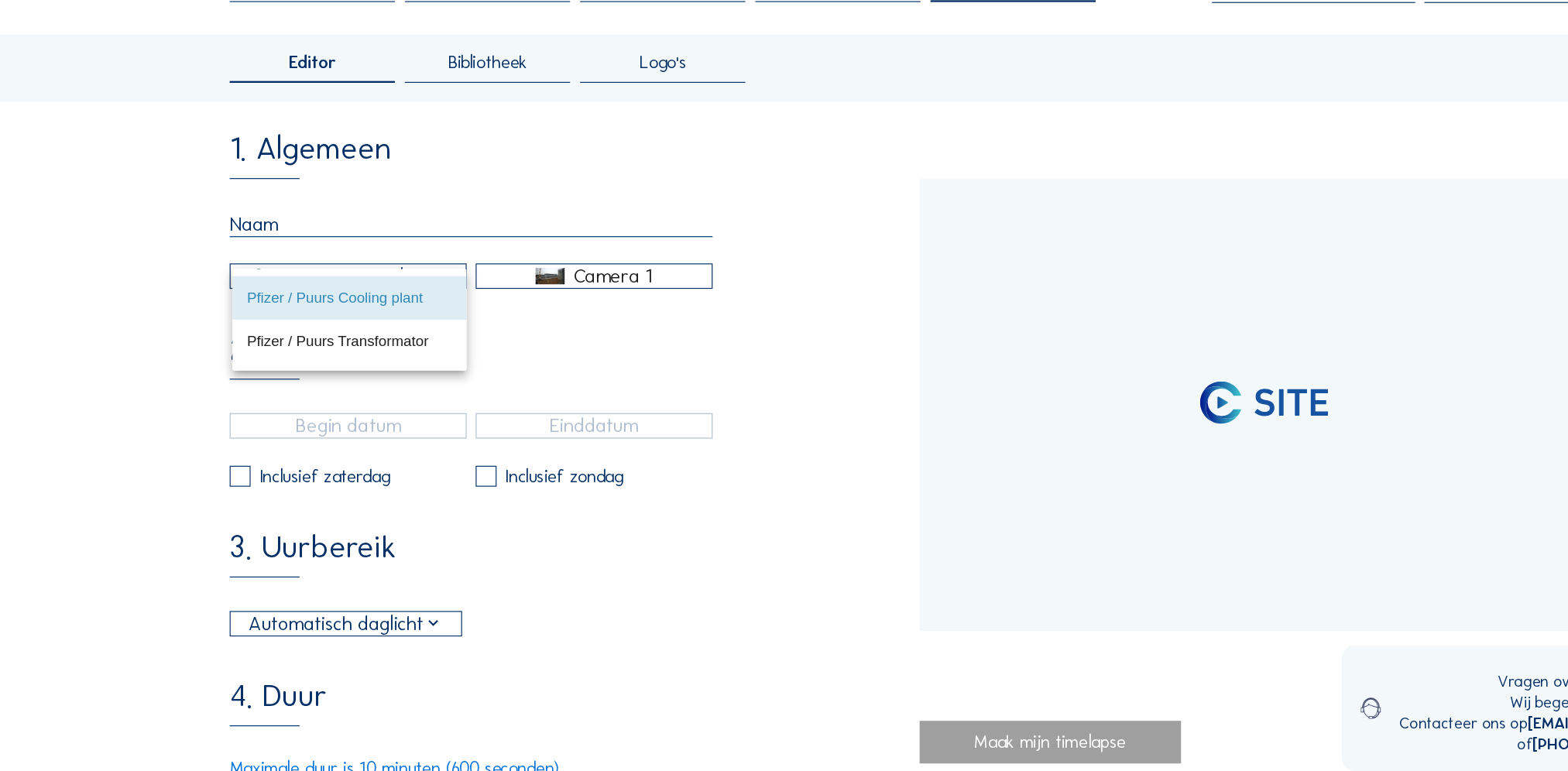
type input "03/10/2025 10:45"
type input "07/10/2025 11:00"
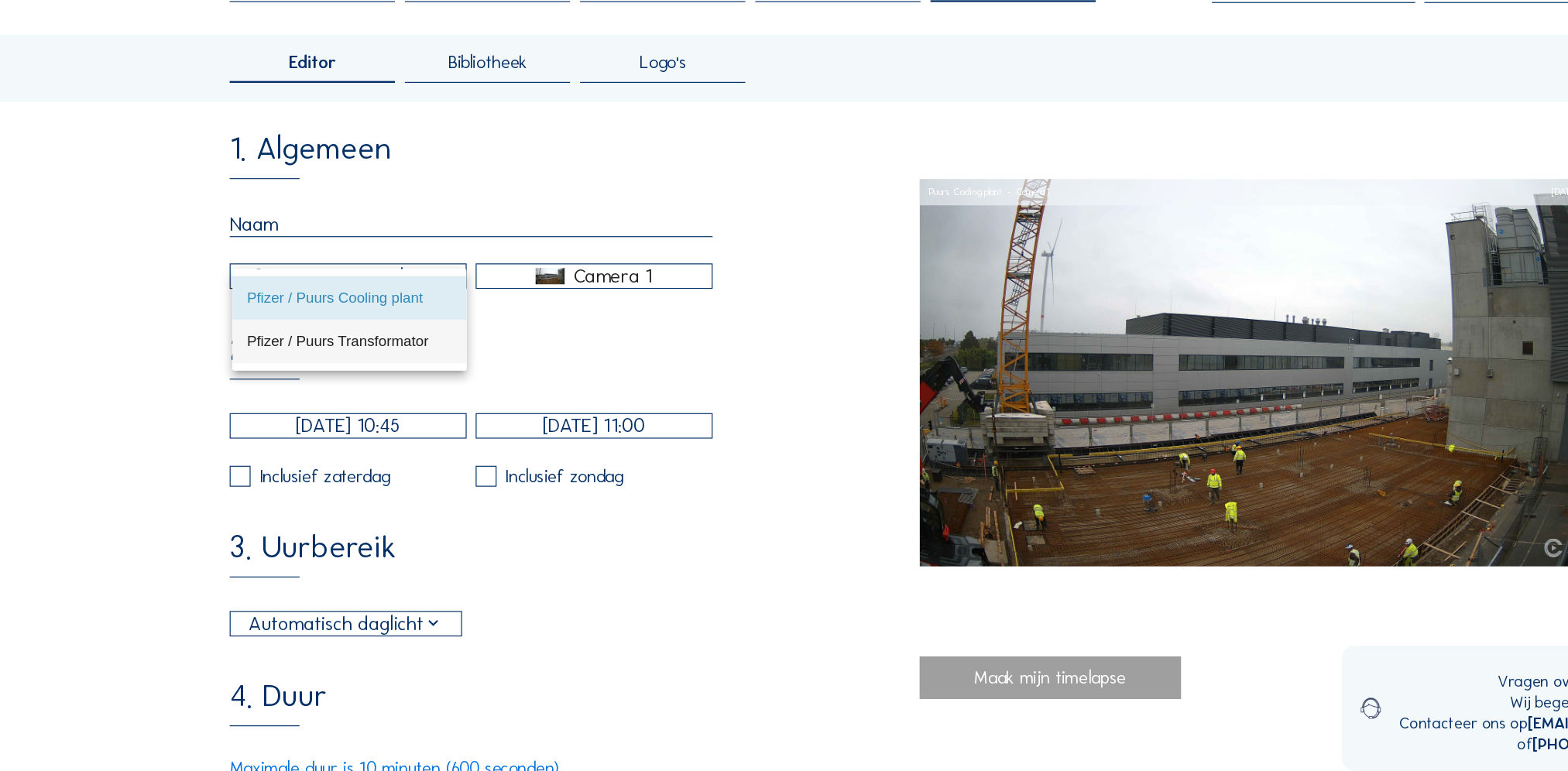
type input "3"
click at [363, 406] on div "Pfizer / Puurs Transformator" at bounding box center [298, 404] width 175 height 15
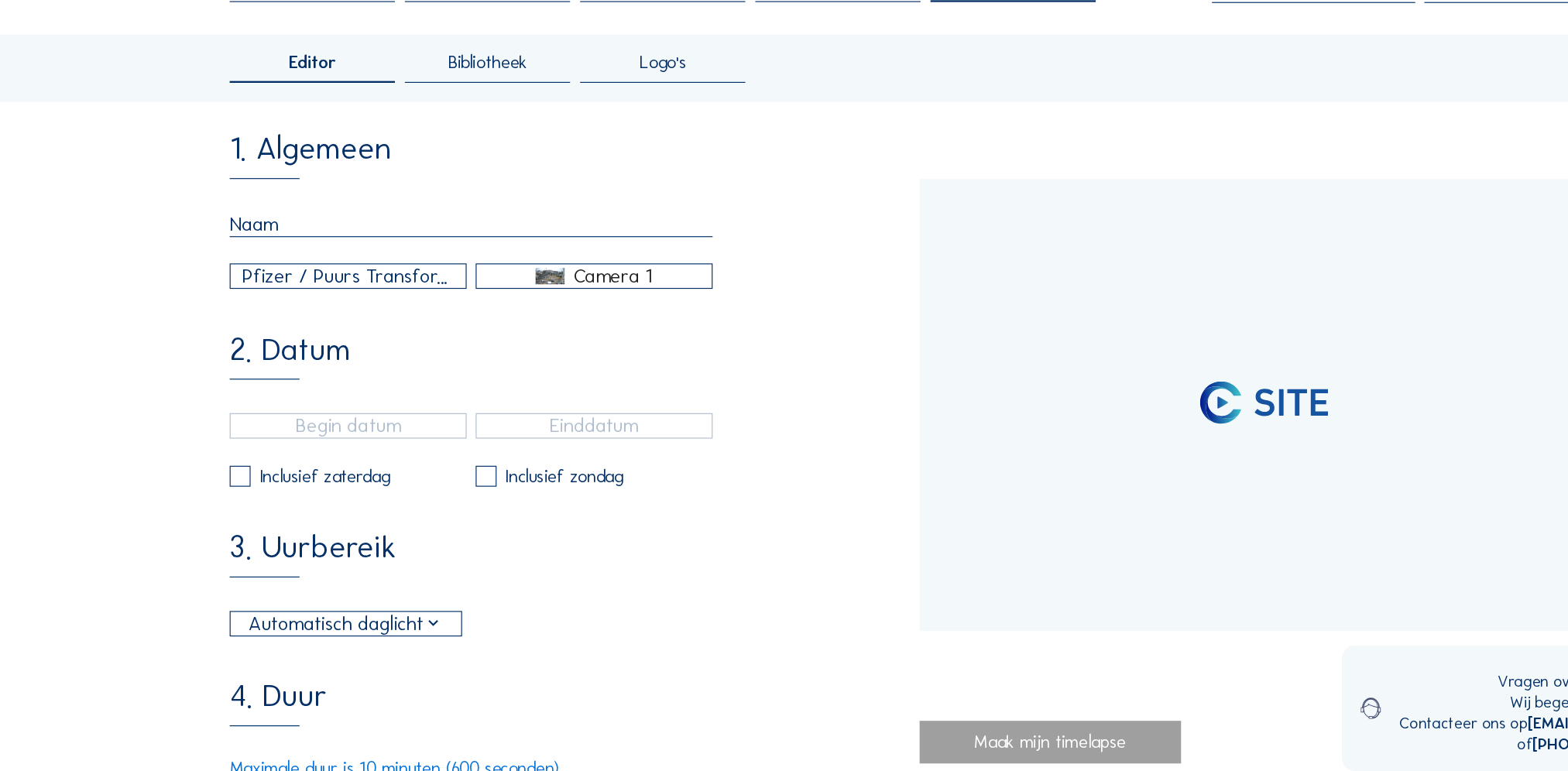
type input "06/10/2025 14:10"
type input "07/10/2025 11:03"
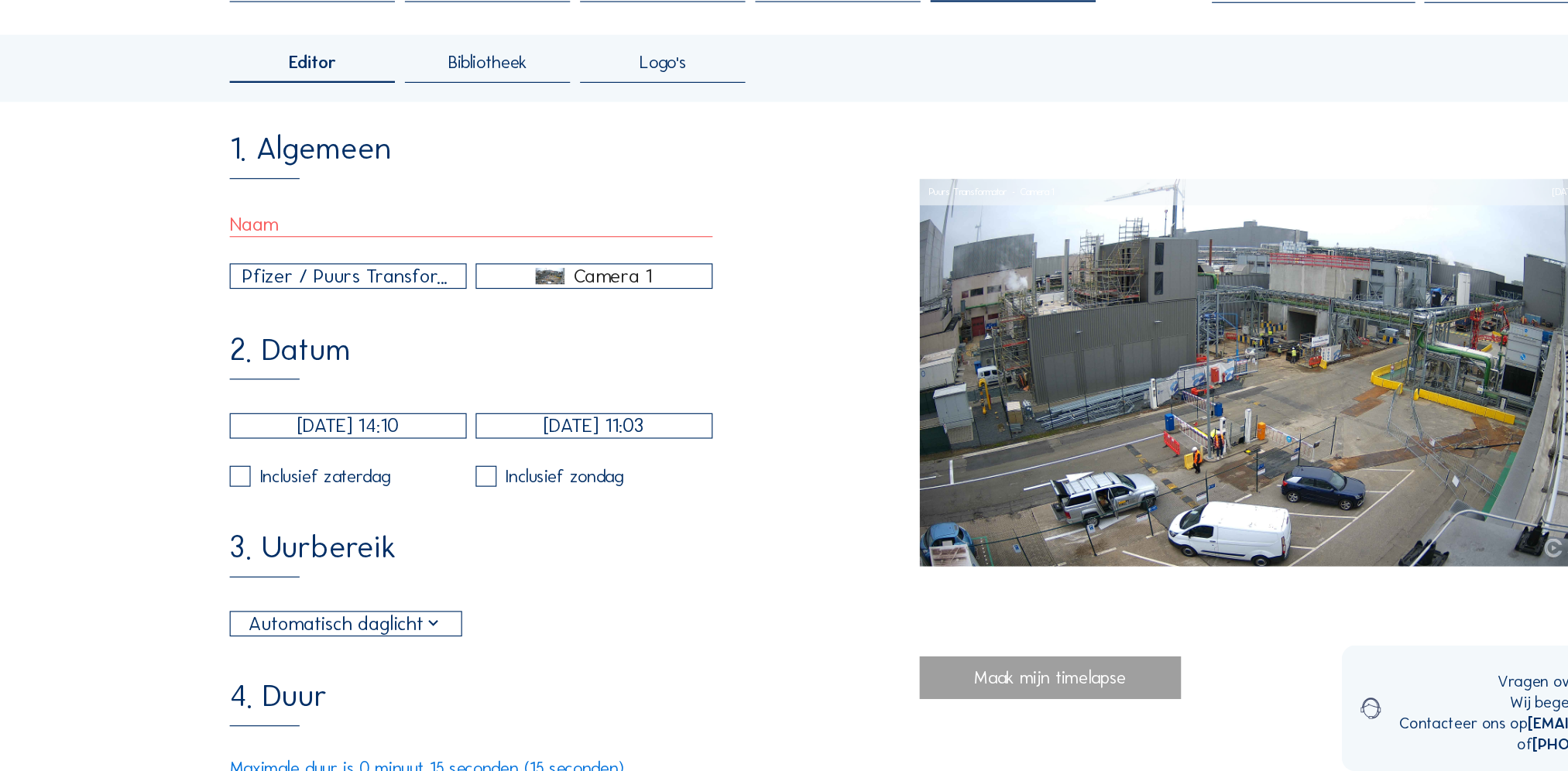
click at [318, 482] on input "06/10/2025 14:10" at bounding box center [296, 476] width 202 height 22
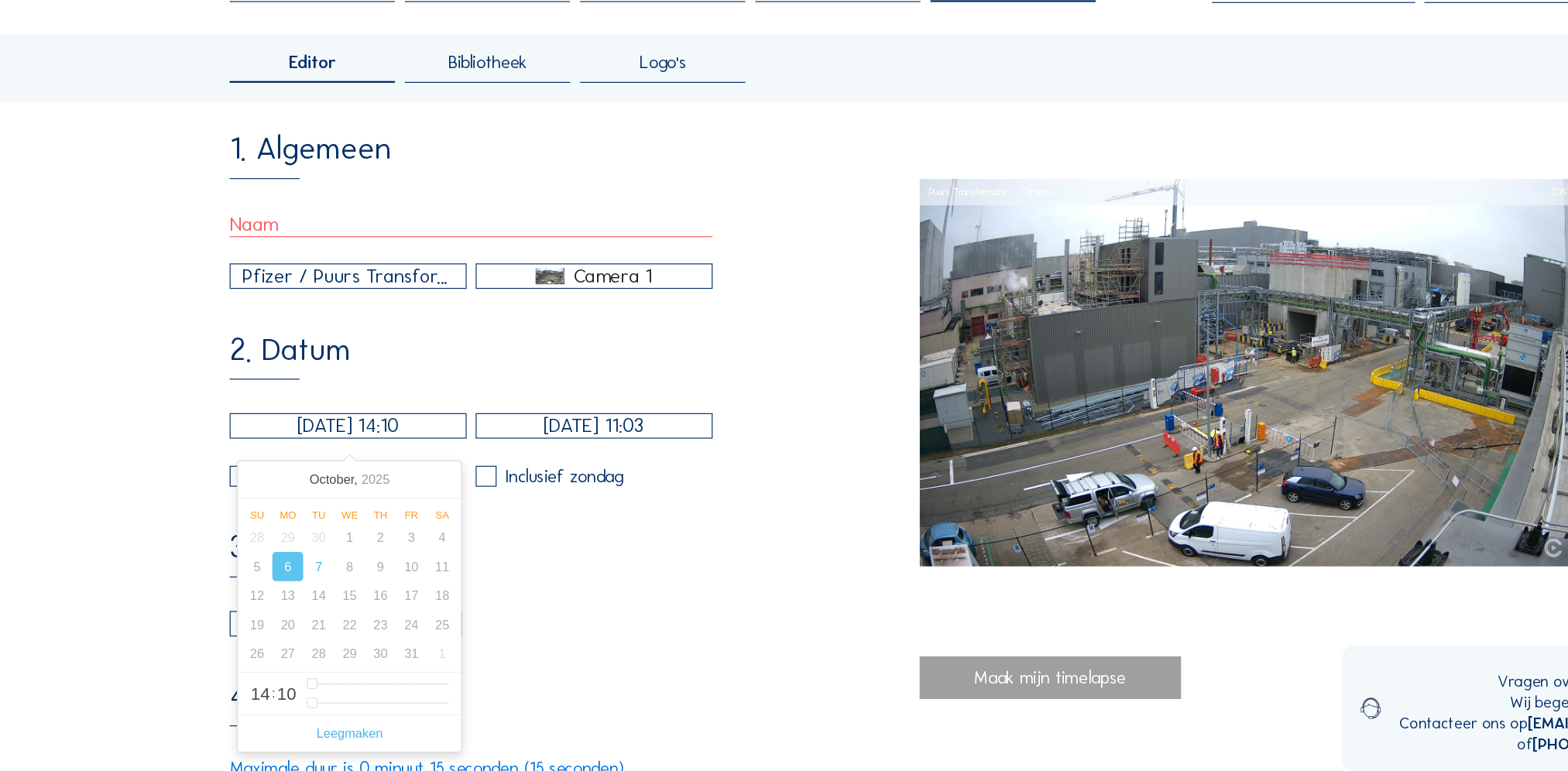
click at [373, 449] on div "2. Datum 06/10/2025 14:10 07/10/2025 11:03 Inclusief zaterdag Inclusief zondag" at bounding box center [489, 463] width 588 height 130
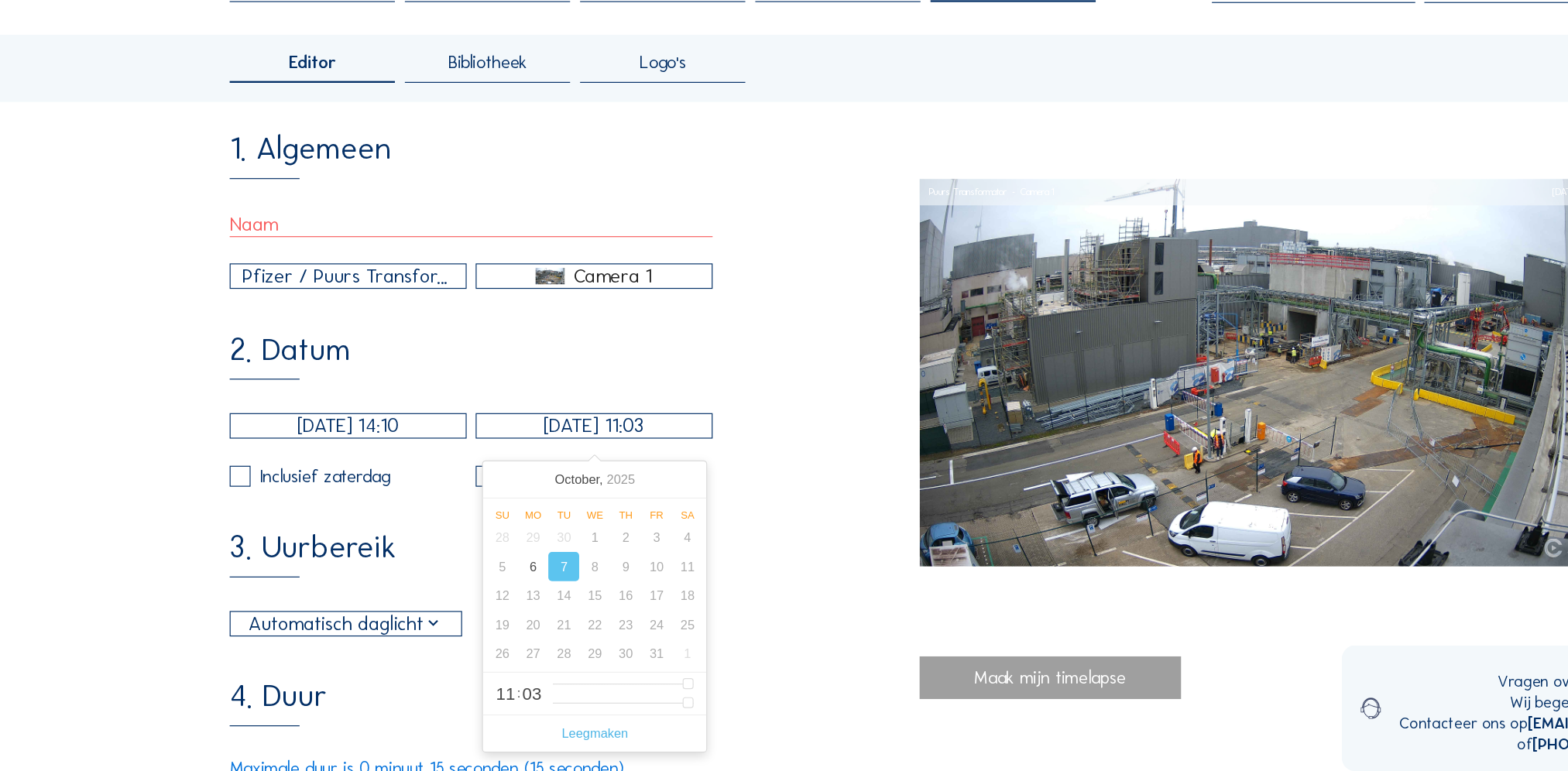
click at [594, 485] on input "07/10/2025 11:03" at bounding box center [507, 476] width 202 height 22
click at [582, 434] on div "2. Datum 06/10/2025 14:10 07/10/2025 11:03 Inclusief zaterdag Inclusief zondag" at bounding box center [489, 463] width 588 height 130
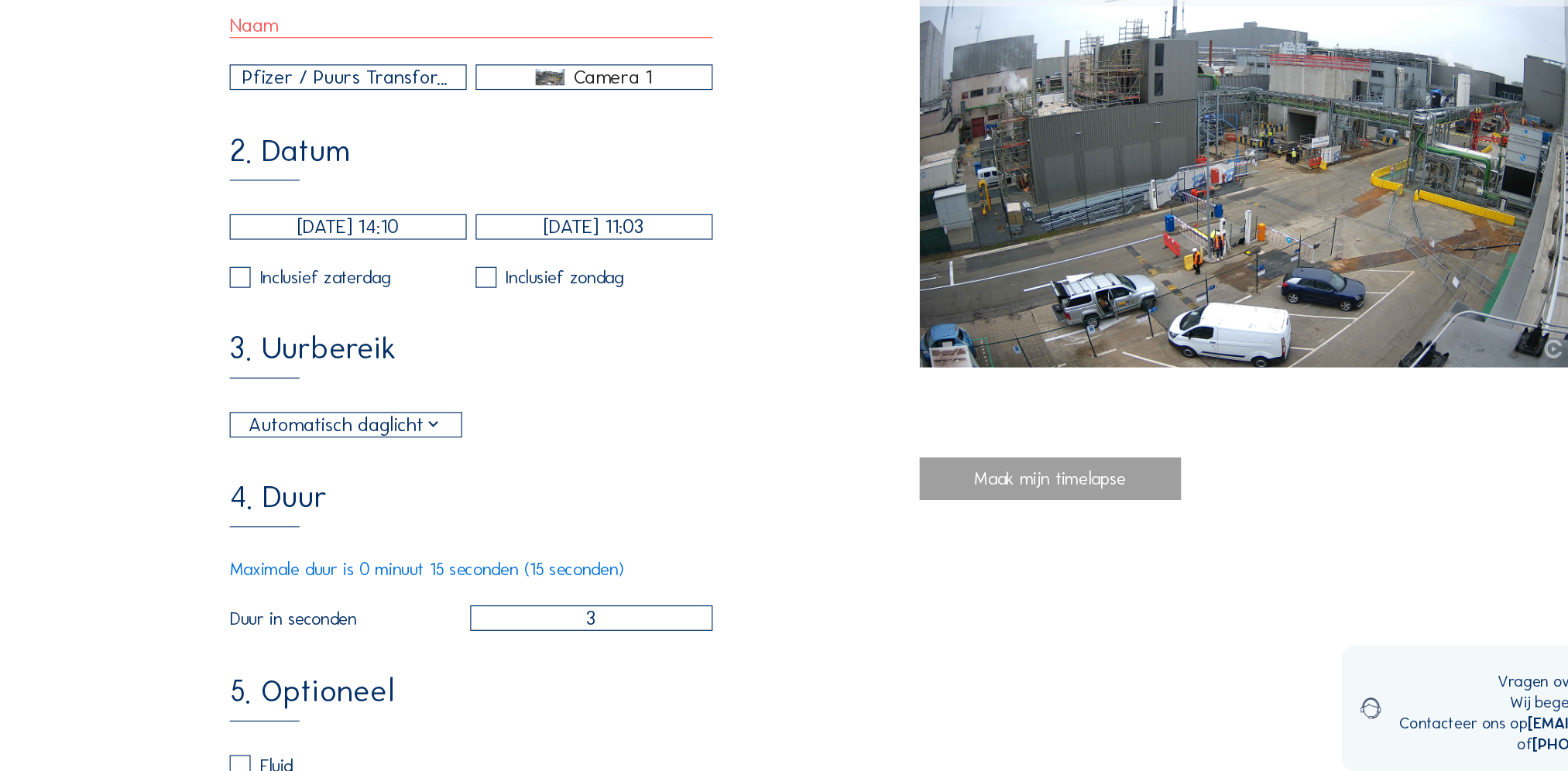
scroll to position [217, 0]
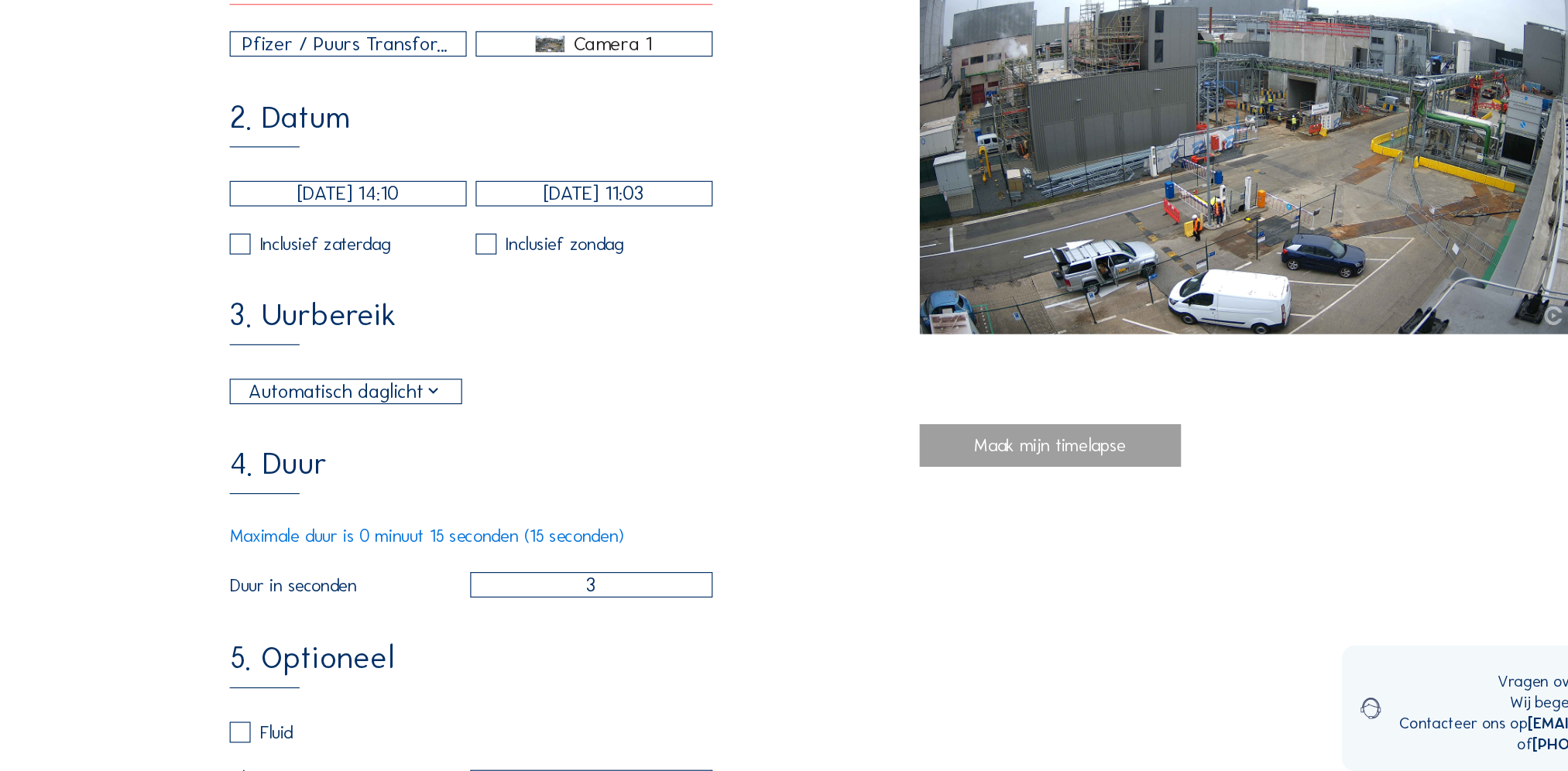
click at [497, 622] on input "3" at bounding box center [505, 611] width 207 height 22
click at [552, 622] on input "3" at bounding box center [505, 611] width 207 height 22
drag, startPoint x: 552, startPoint y: 622, endPoint x: 437, endPoint y: 622, distance: 115.0
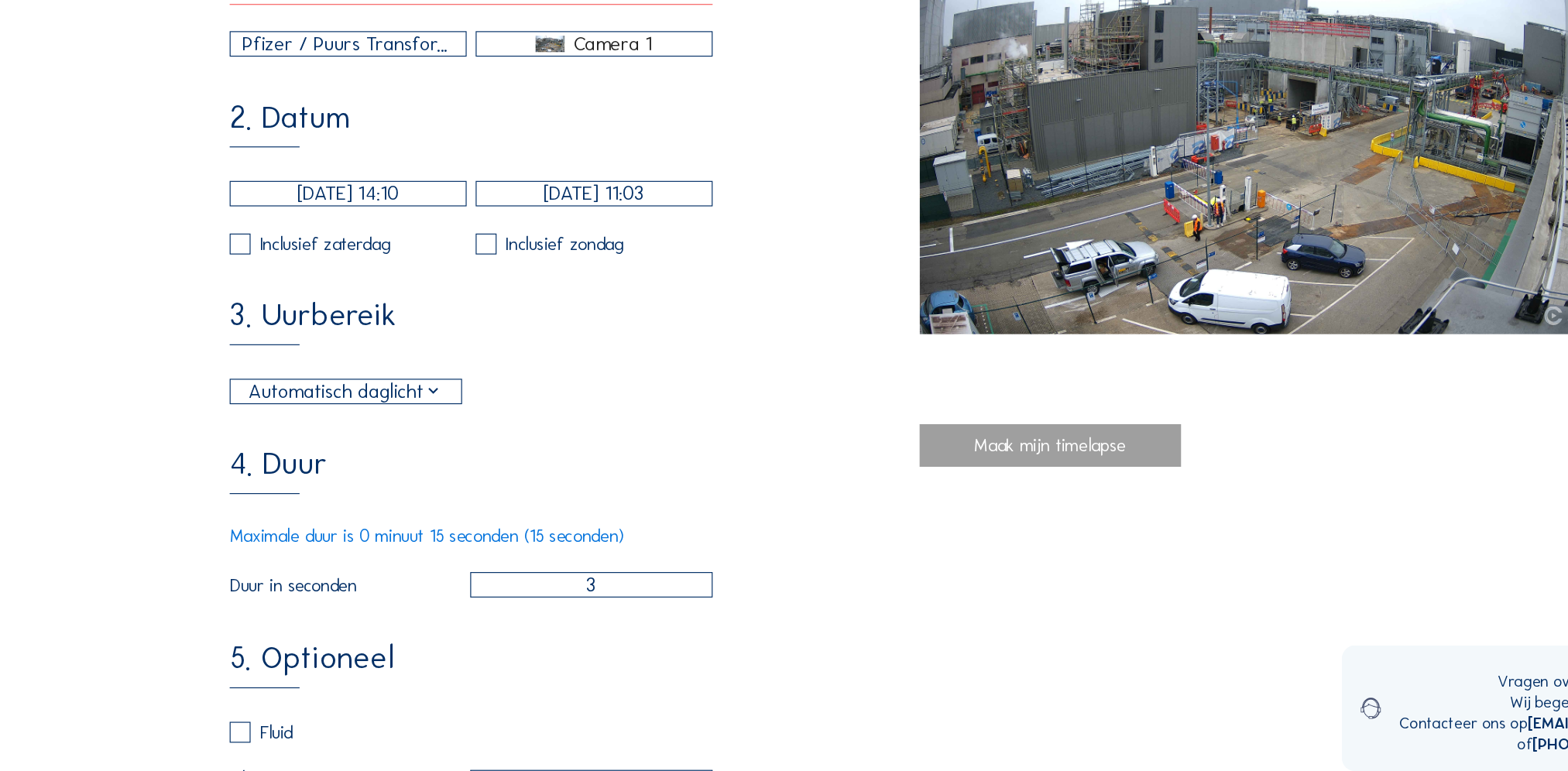
click at [437, 622] on input "3" at bounding box center [505, 611] width 207 height 22
type input "0"
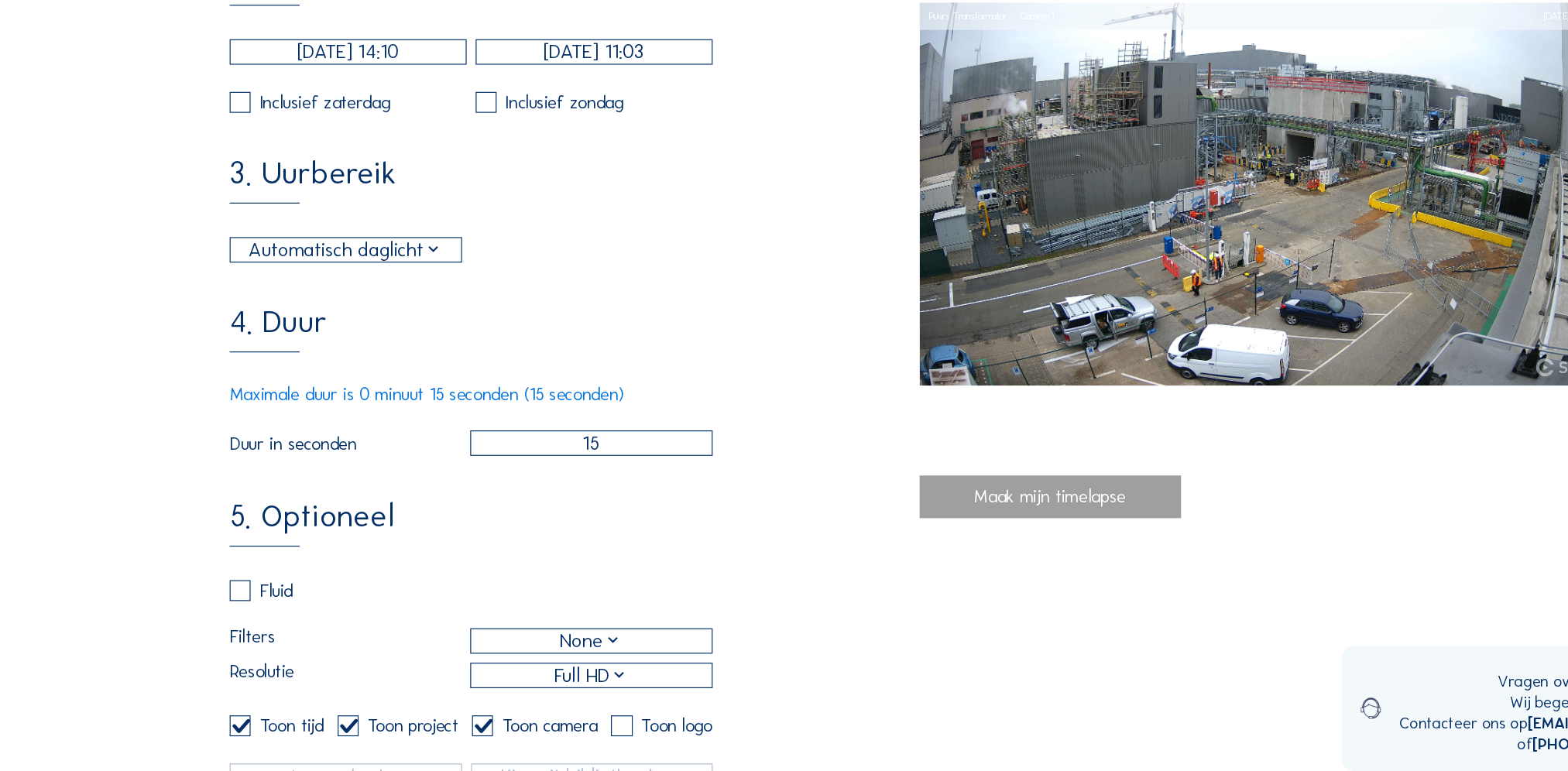
scroll to position [349, 0]
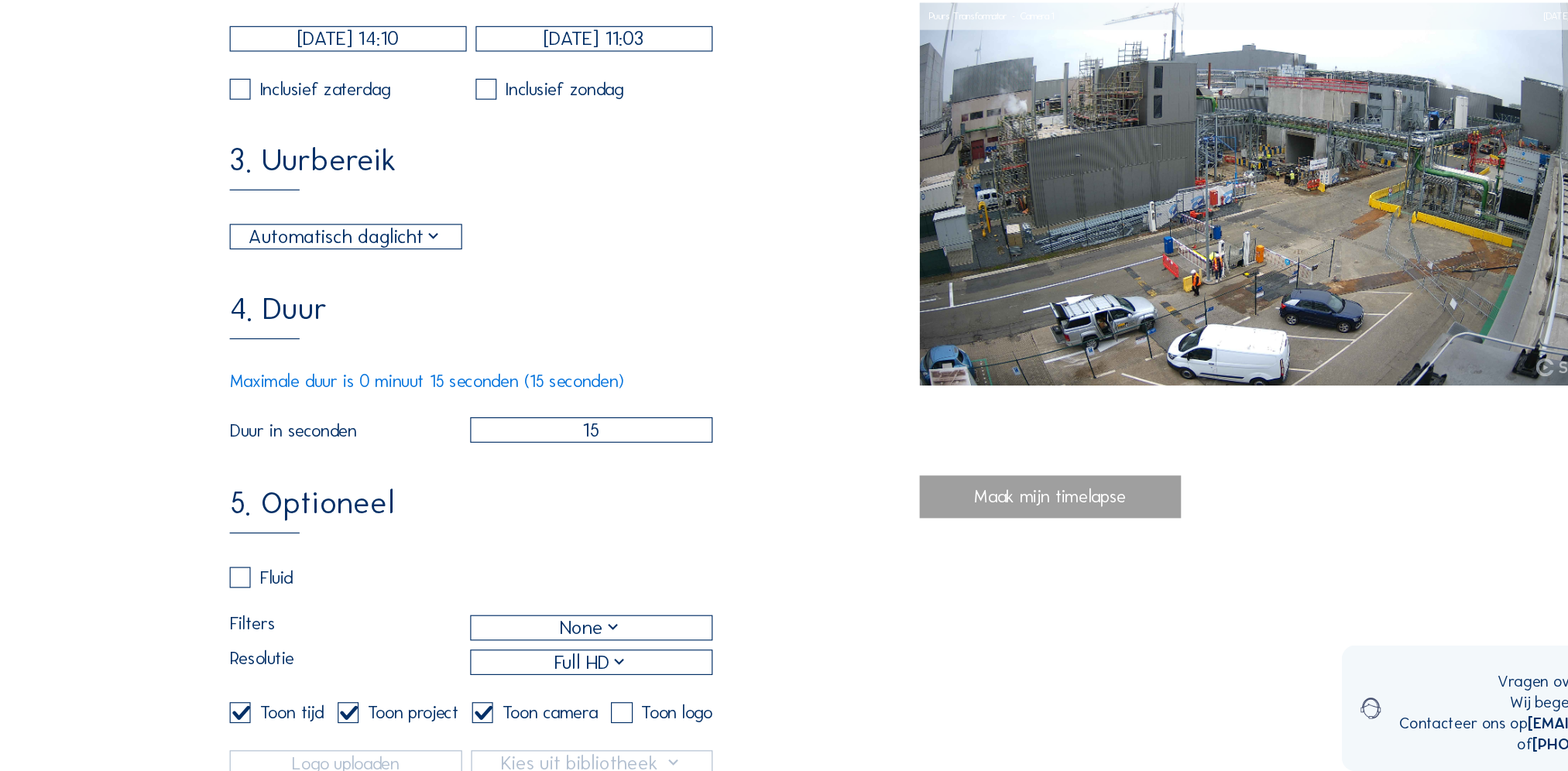
type input "15"
click at [222, 615] on div "Fluid" at bounding box center [222, 606] width 54 height 18
click at [212, 615] on label at bounding box center [204, 606] width 18 height 18
click at [206, 611] on input "checkbox" at bounding box center [200, 606] width 10 height 10
checkbox input "true"
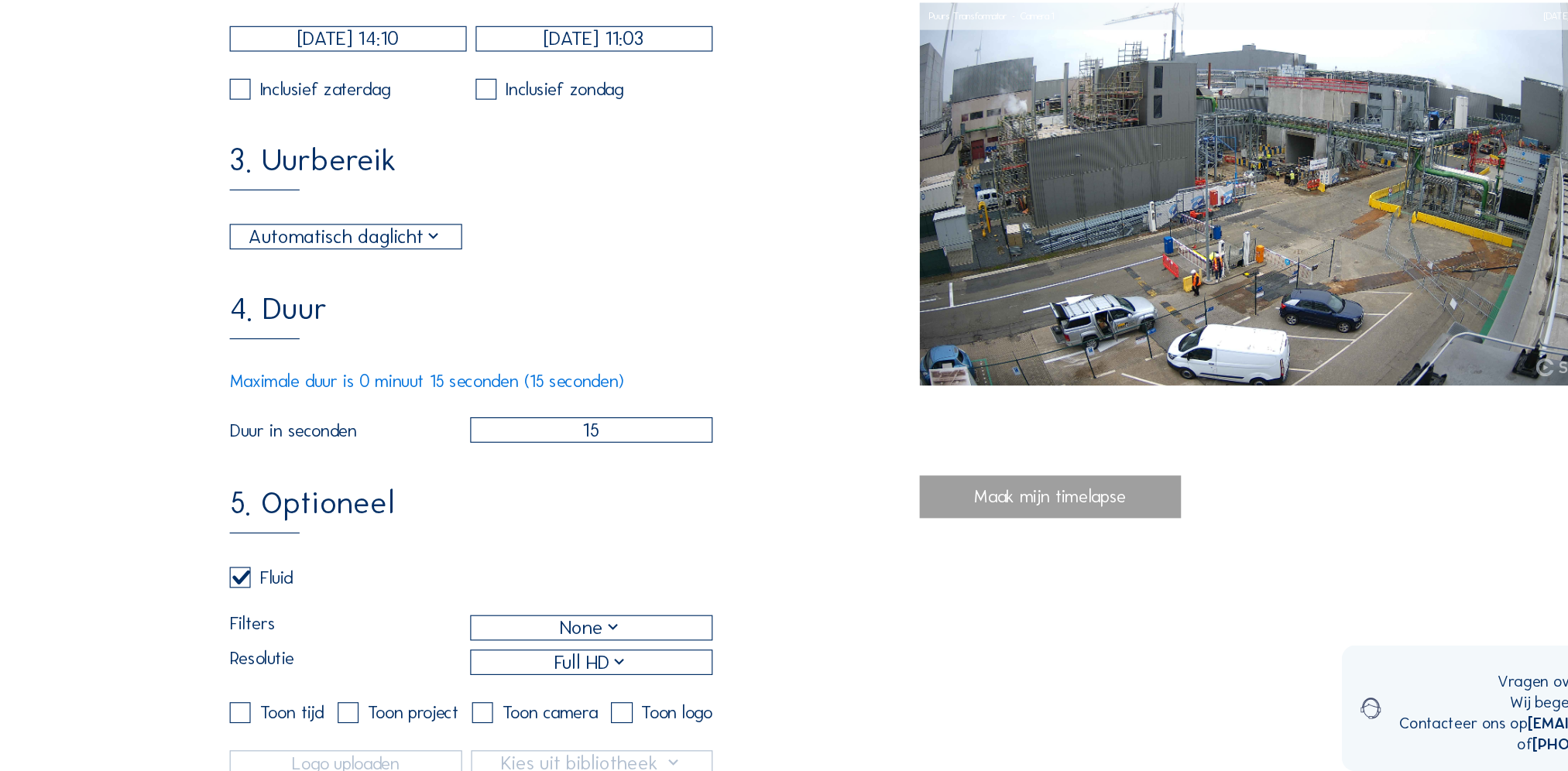
checkbox input "false"
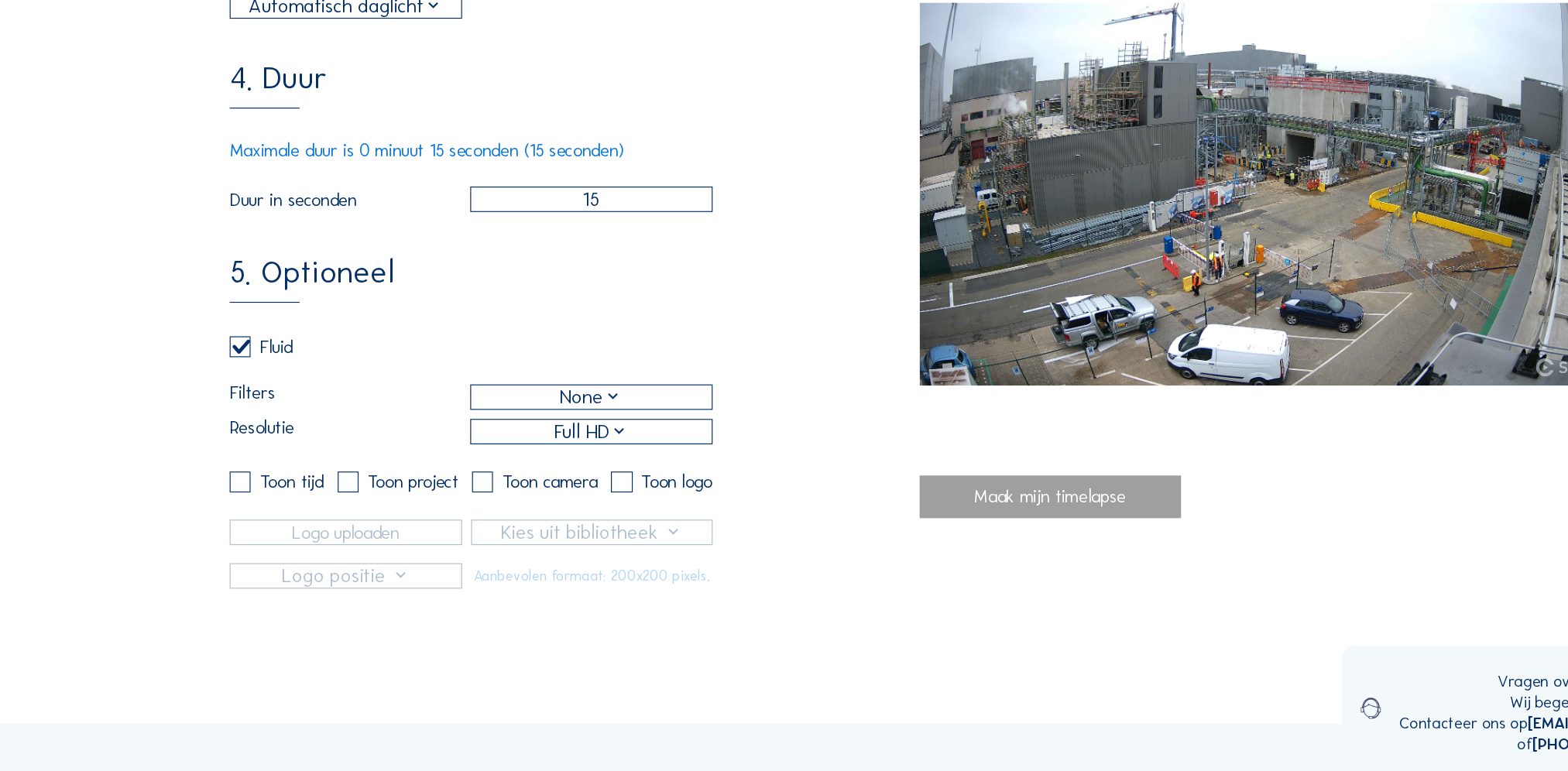
scroll to position [546, 0]
click at [522, 464] on div "None" at bounding box center [504, 450] width 54 height 24
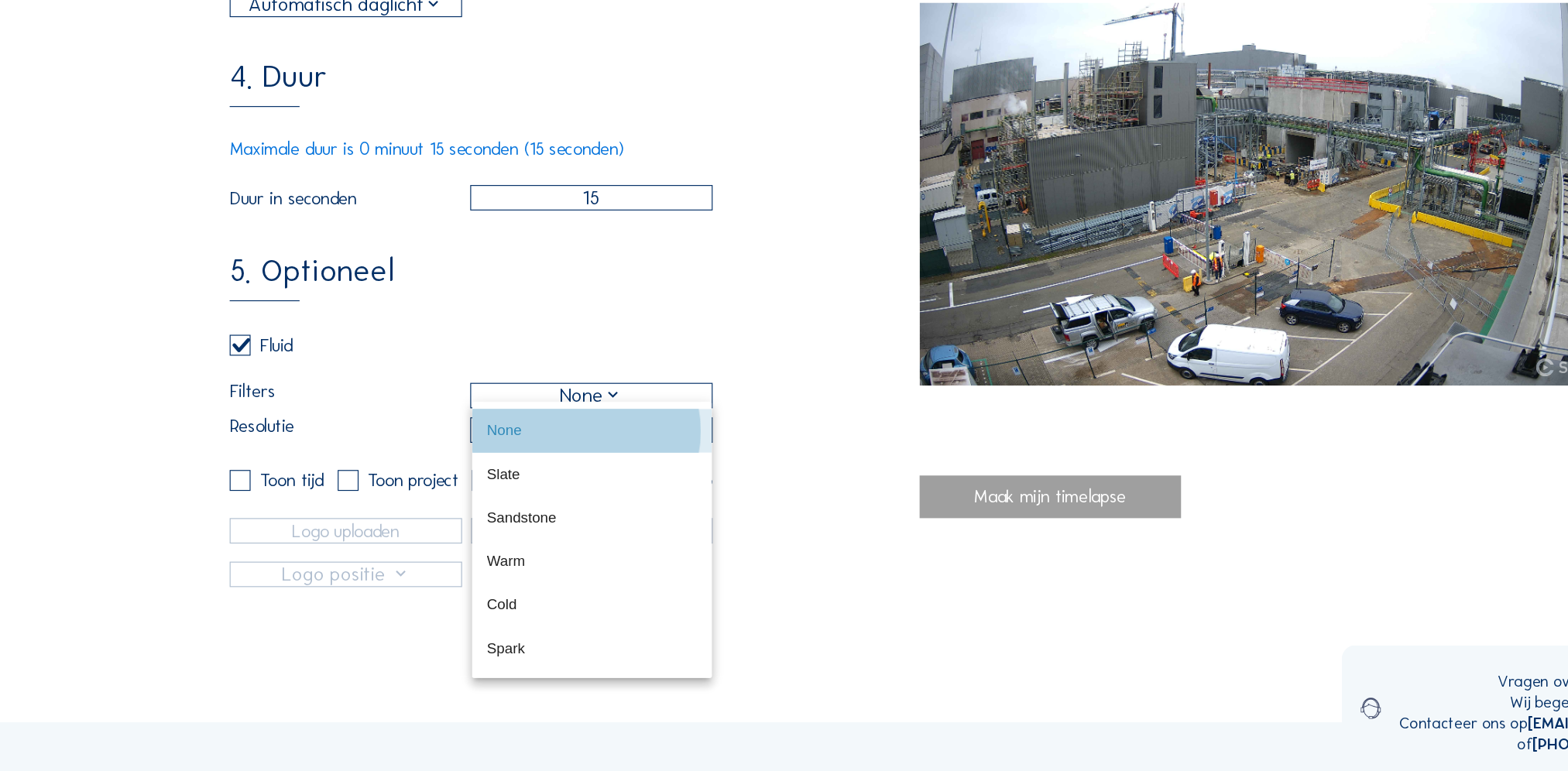
click at [525, 466] on div "None" at bounding box center [504, 480] width 180 height 33
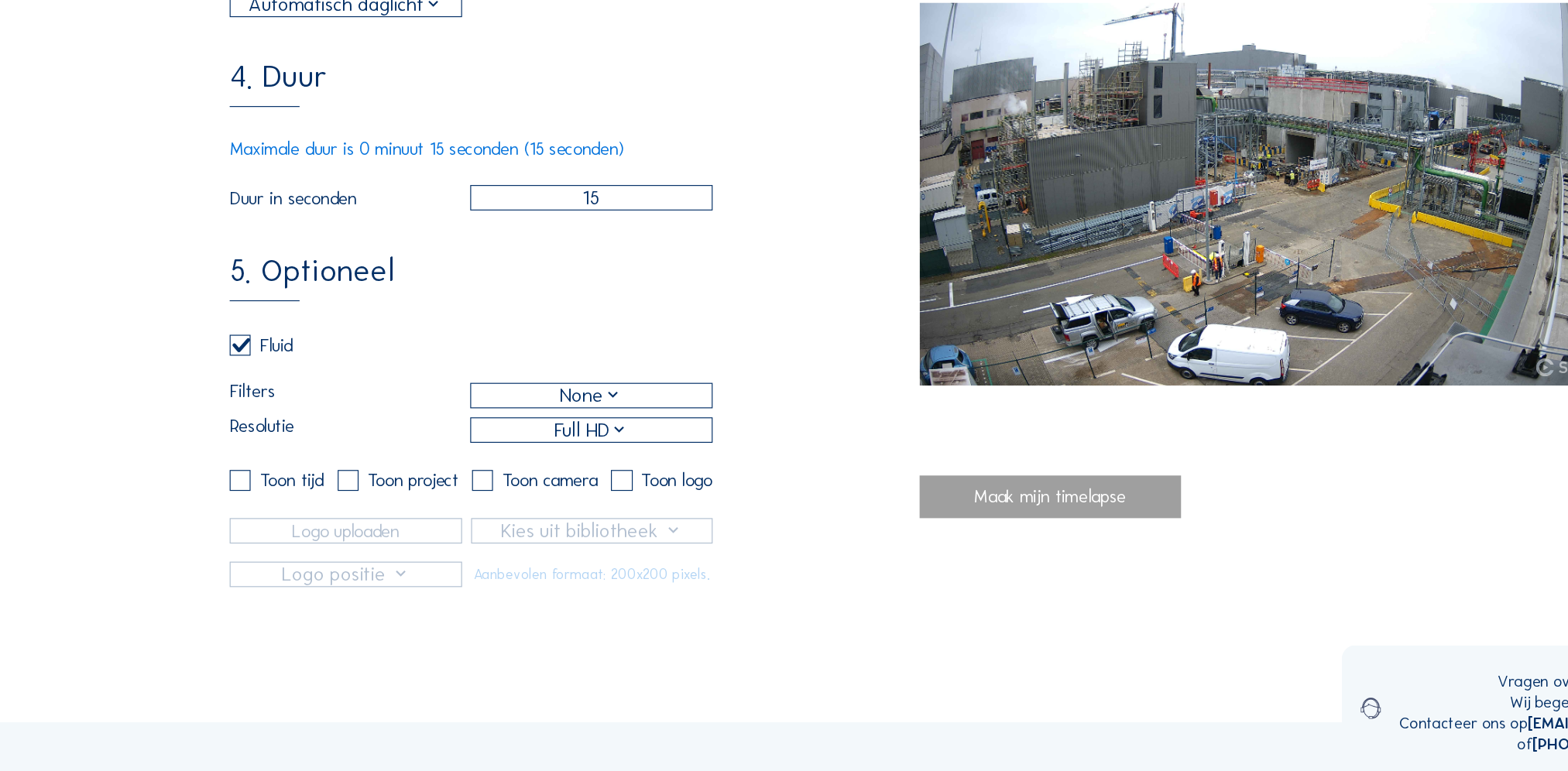
click at [516, 493] on div "Full HD" at bounding box center [504, 480] width 64 height 24
click at [516, 497] on div "Full HD" at bounding box center [504, 512] width 180 height 33
click at [891, 543] on div "Maak mijn timelapse" at bounding box center [896, 537] width 224 height 37
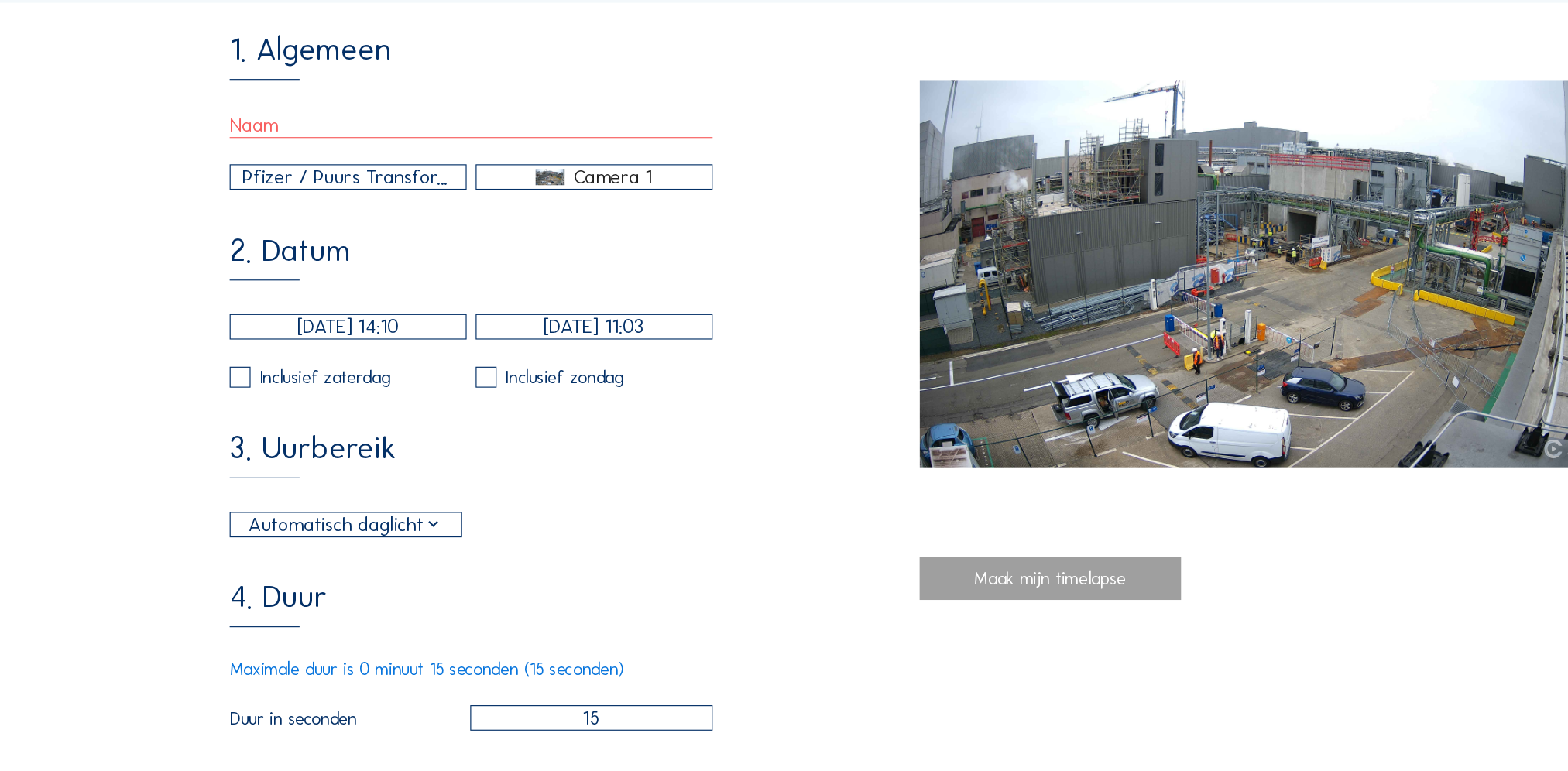
scroll to position [149, 0]
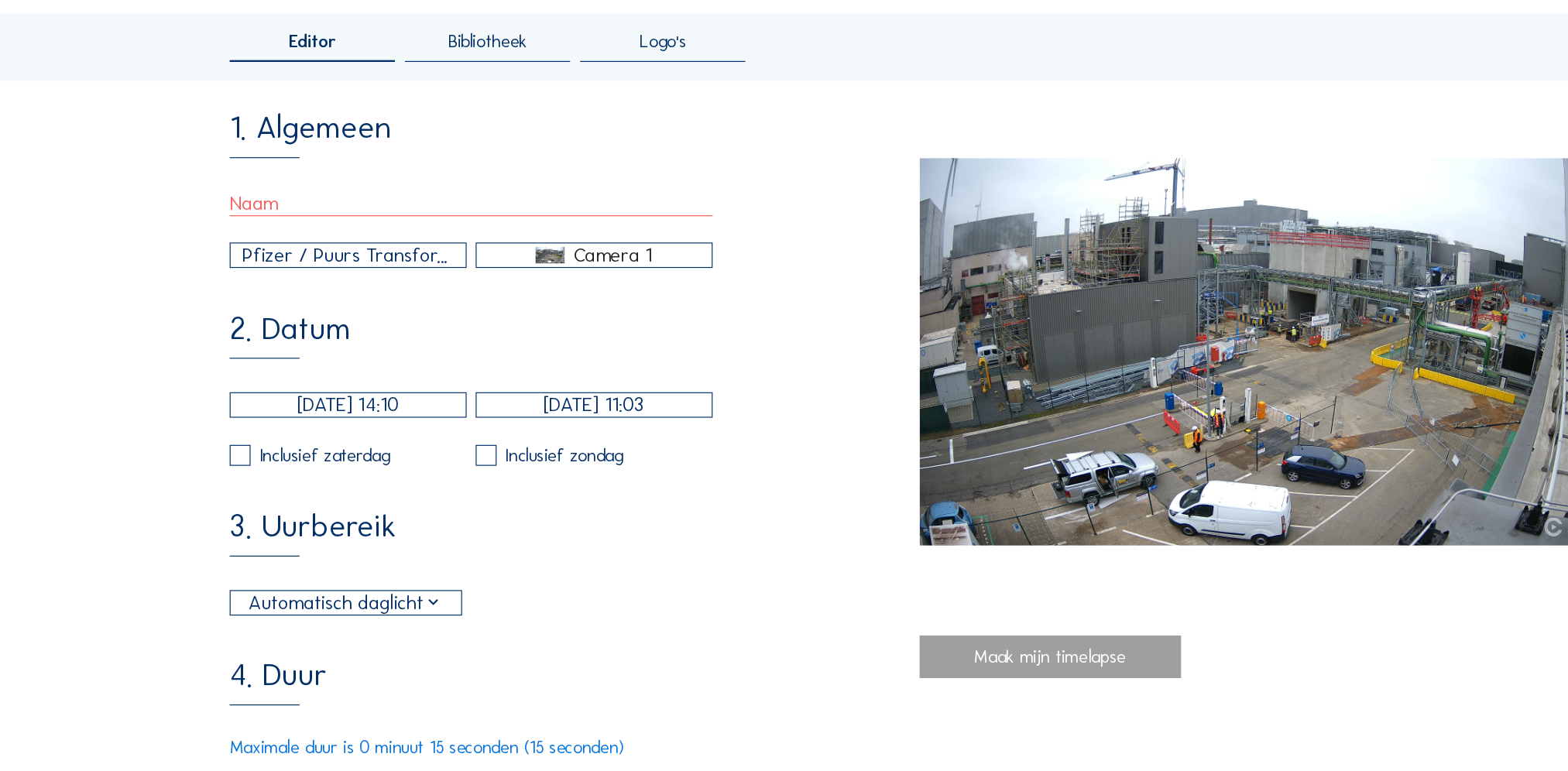
click at [302, 178] on input "text" at bounding box center [401, 174] width 412 height 21
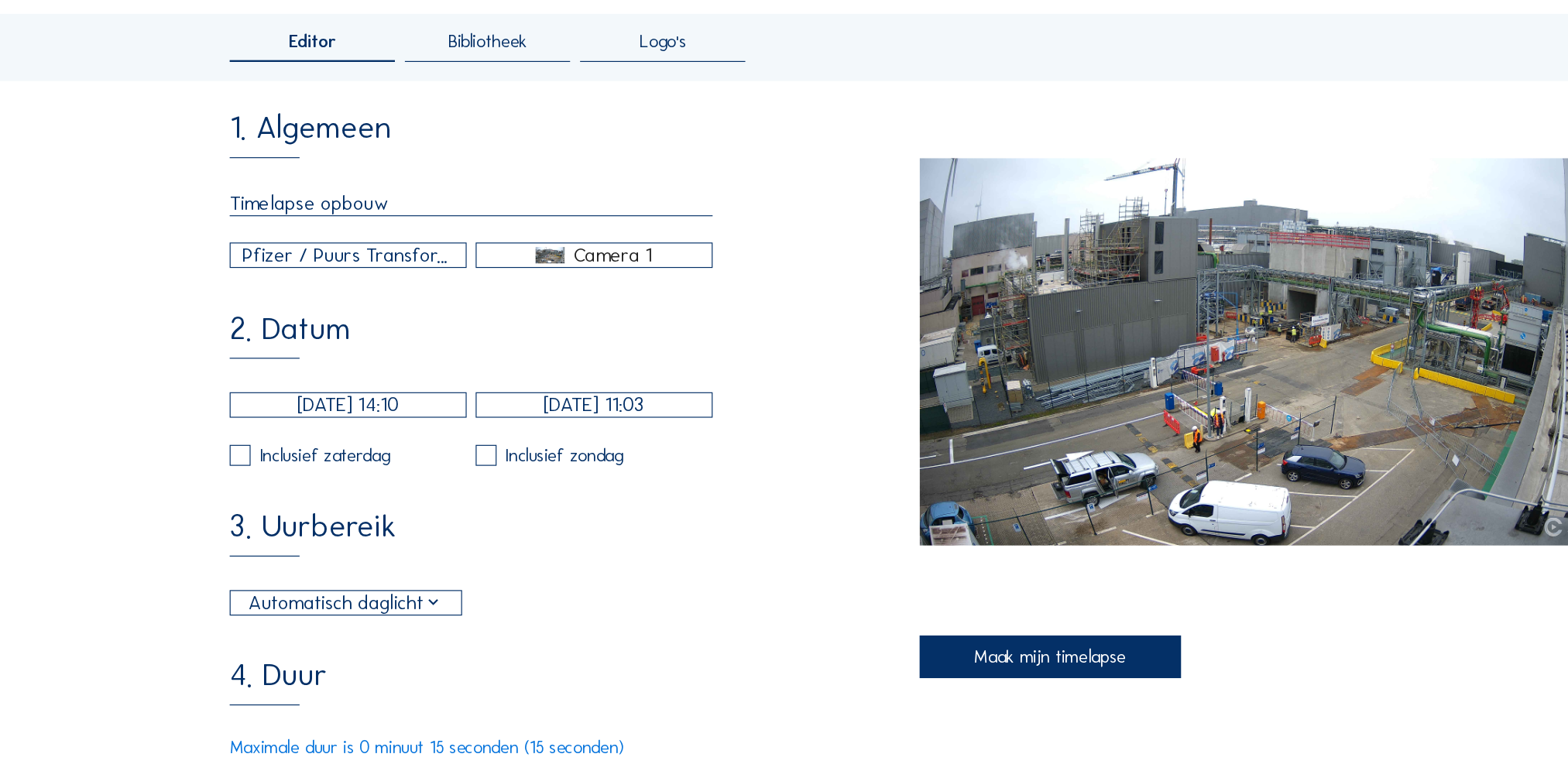
type input "Timelapse opbouw"
click at [919, 559] on div "Maak mijn timelapse" at bounding box center [896, 560] width 224 height 37
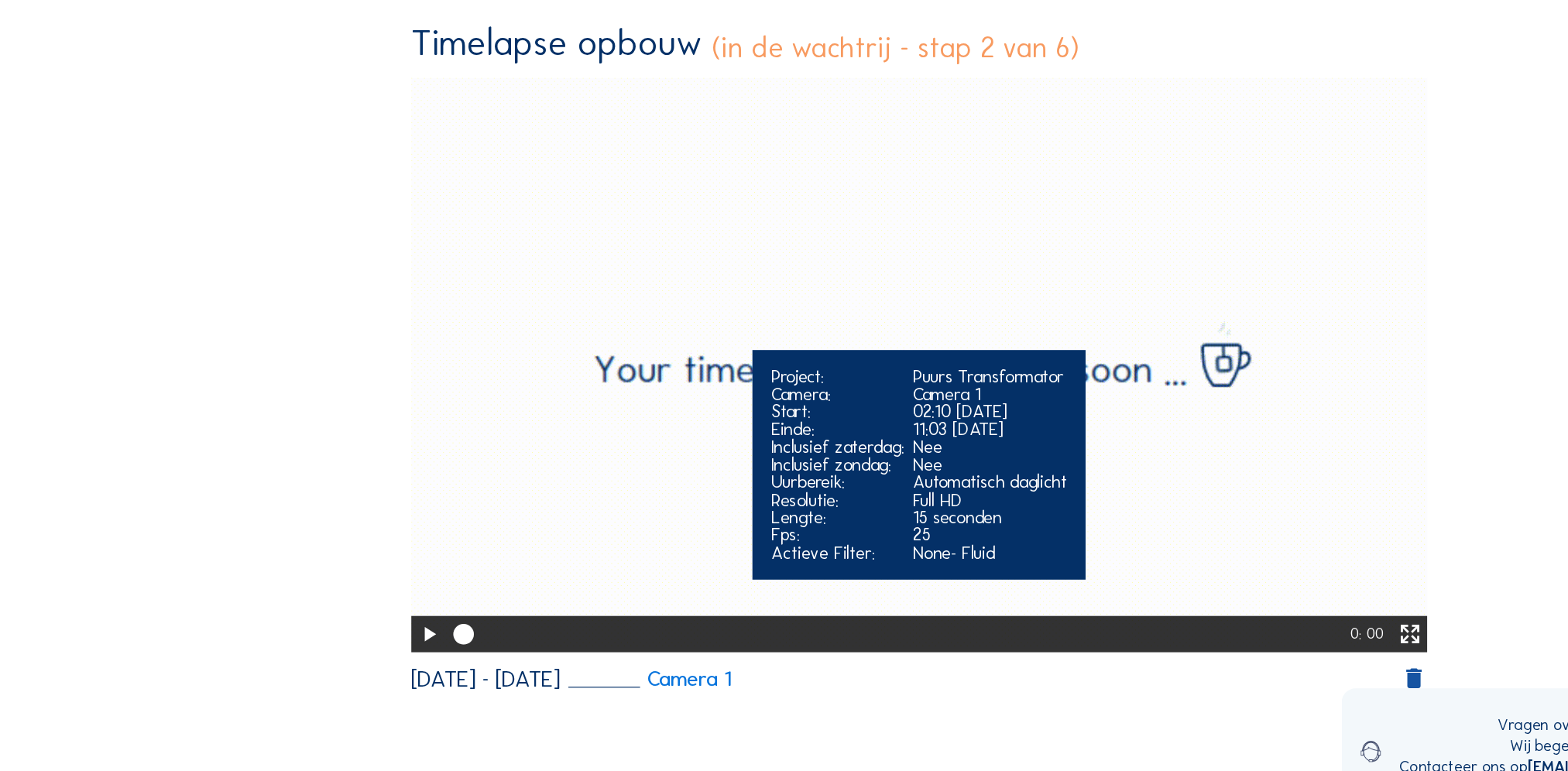
scroll to position [147, 0]
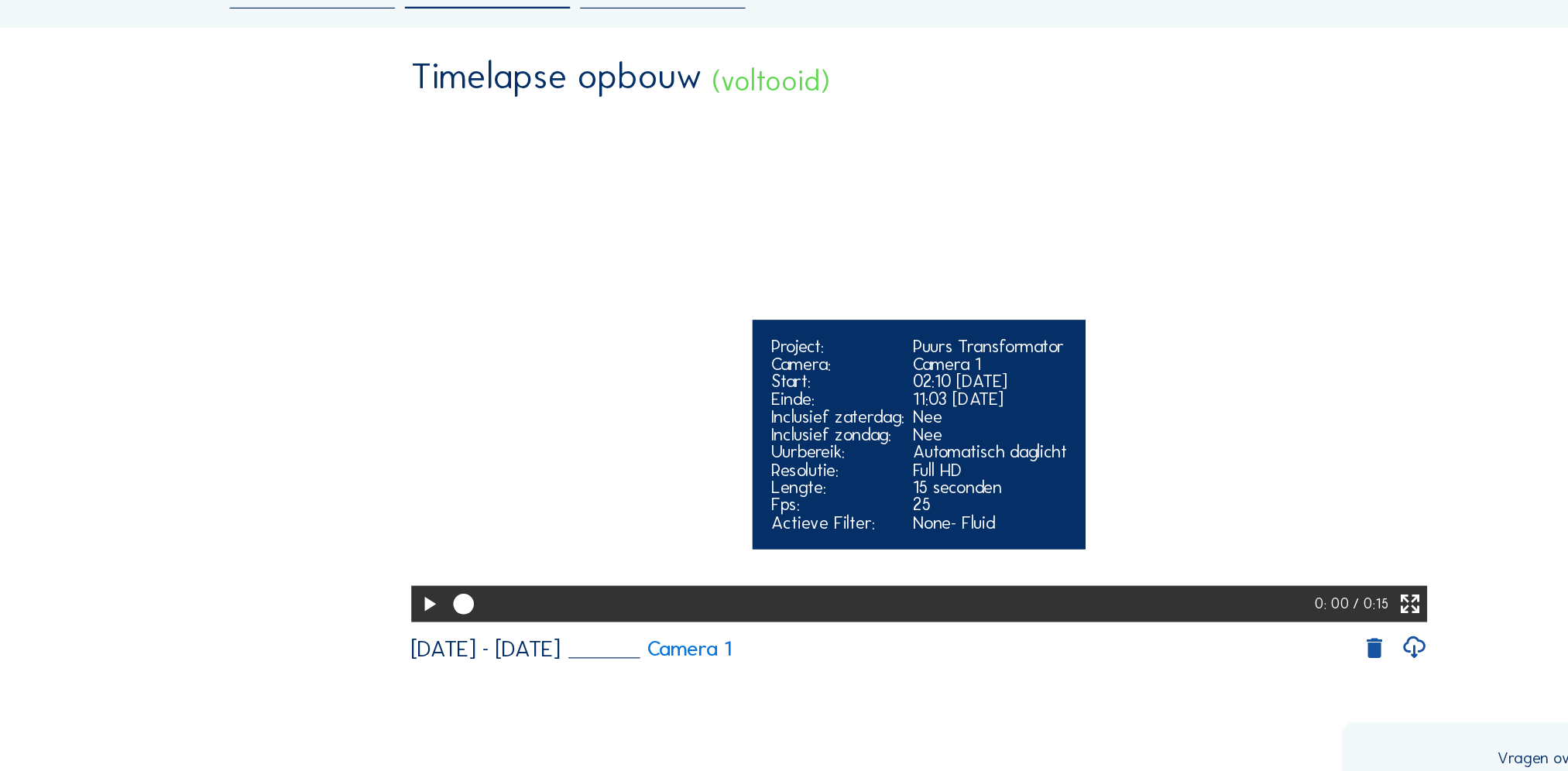
click at [366, 576] on icon at bounding box center [366, 563] width 21 height 25
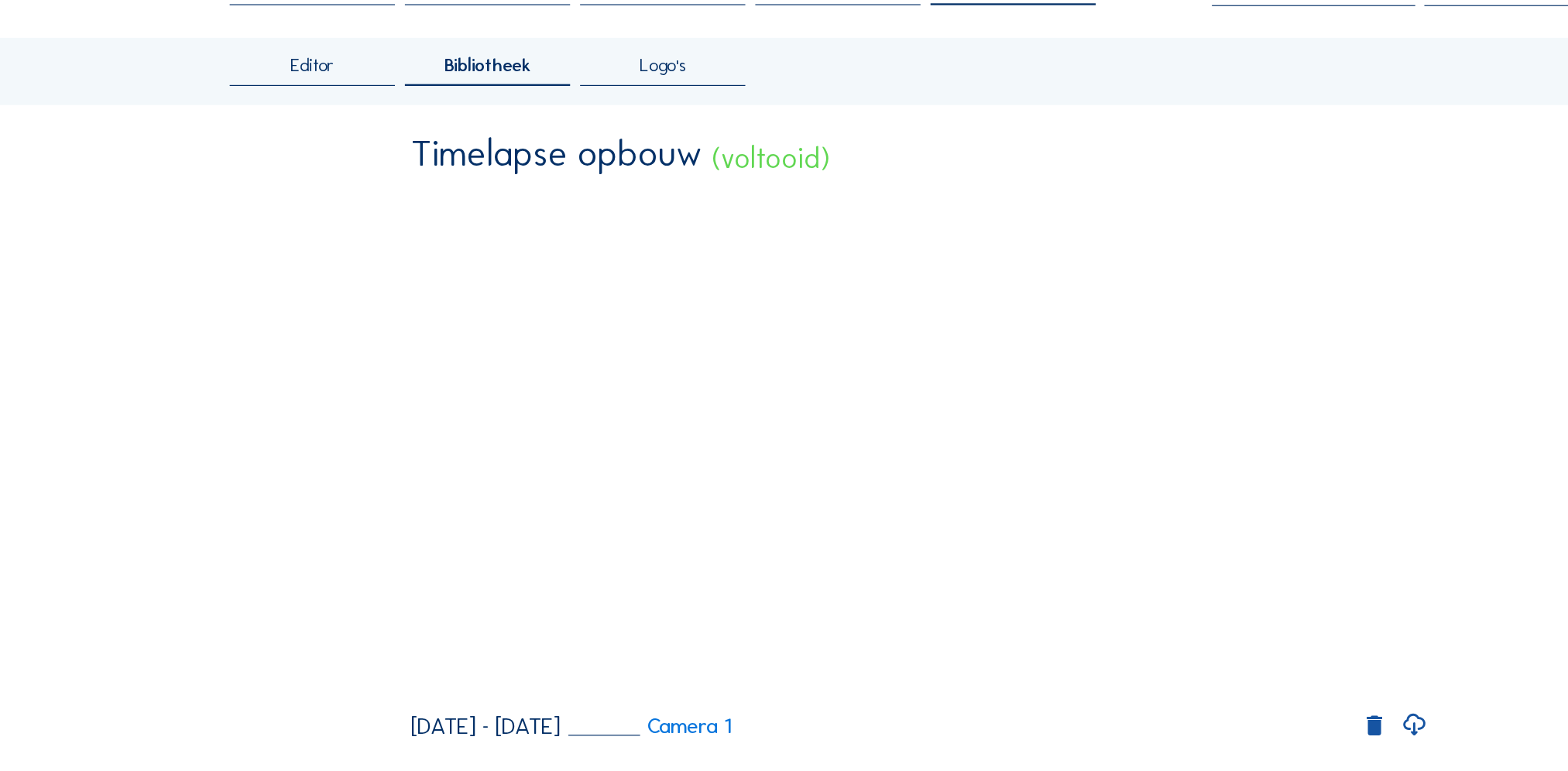
scroll to position [0, 0]
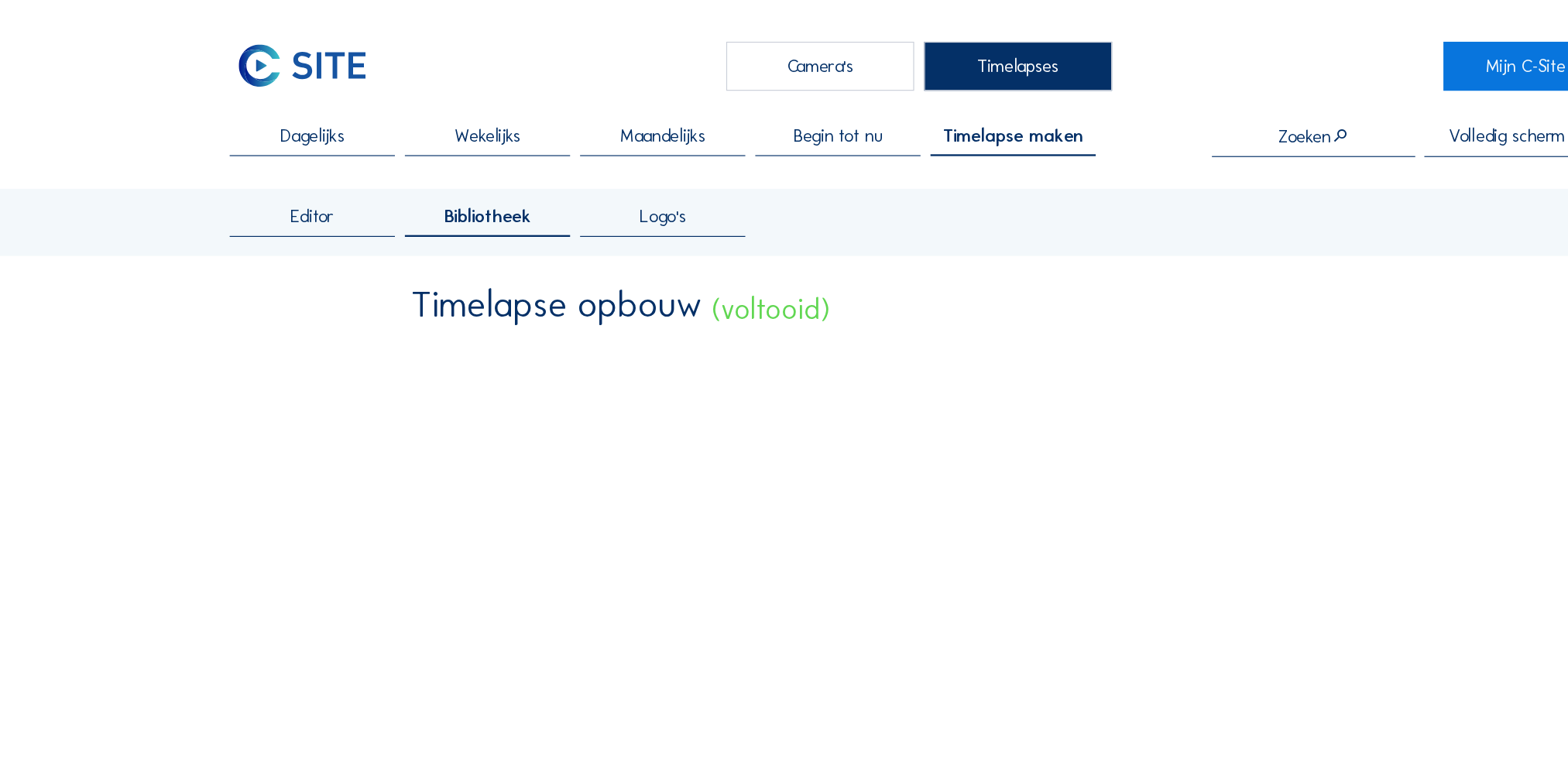
click at [289, 118] on span "Dagelijks" at bounding box center [266, 116] width 55 height 15
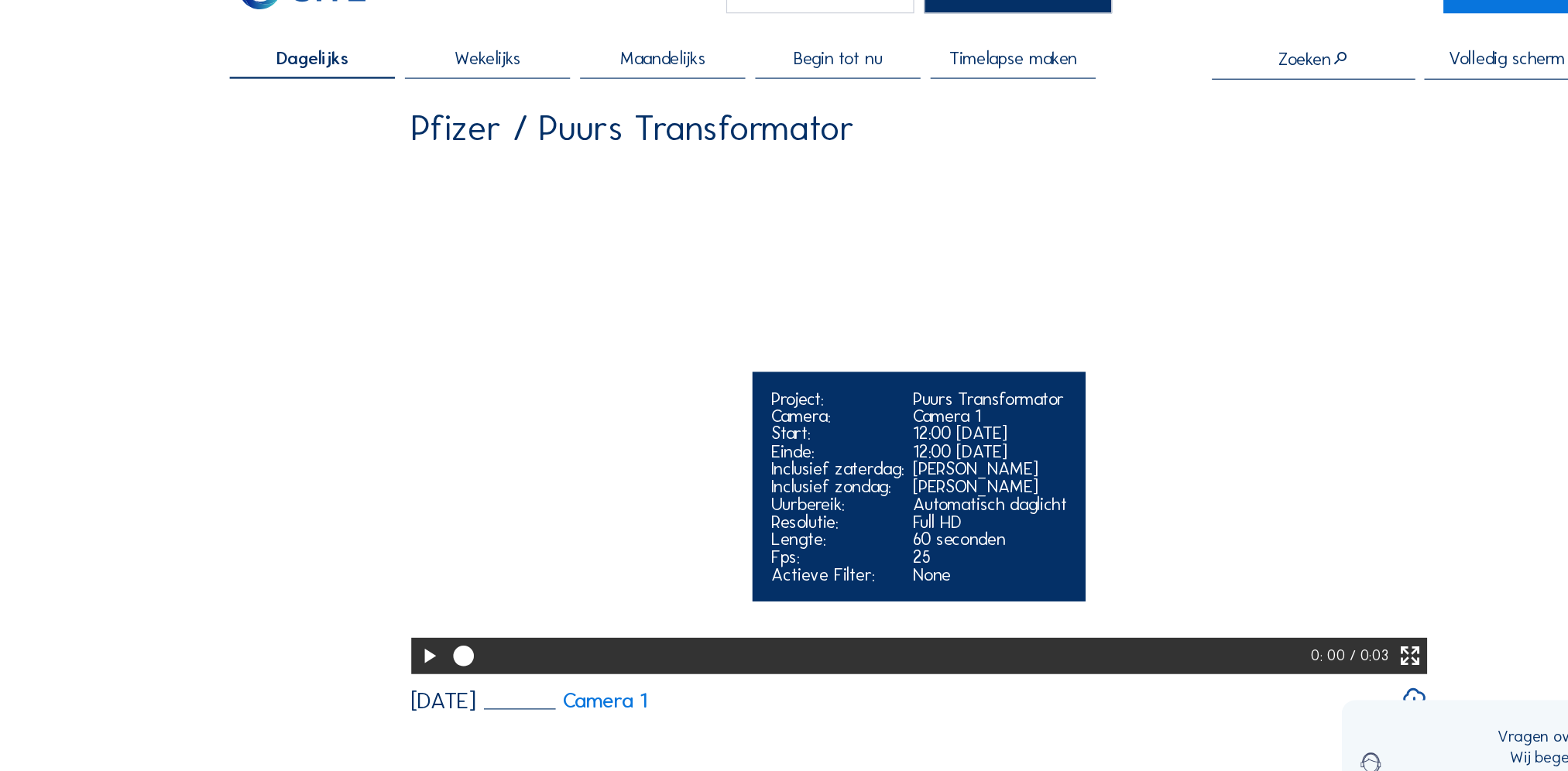
scroll to position [20, 0]
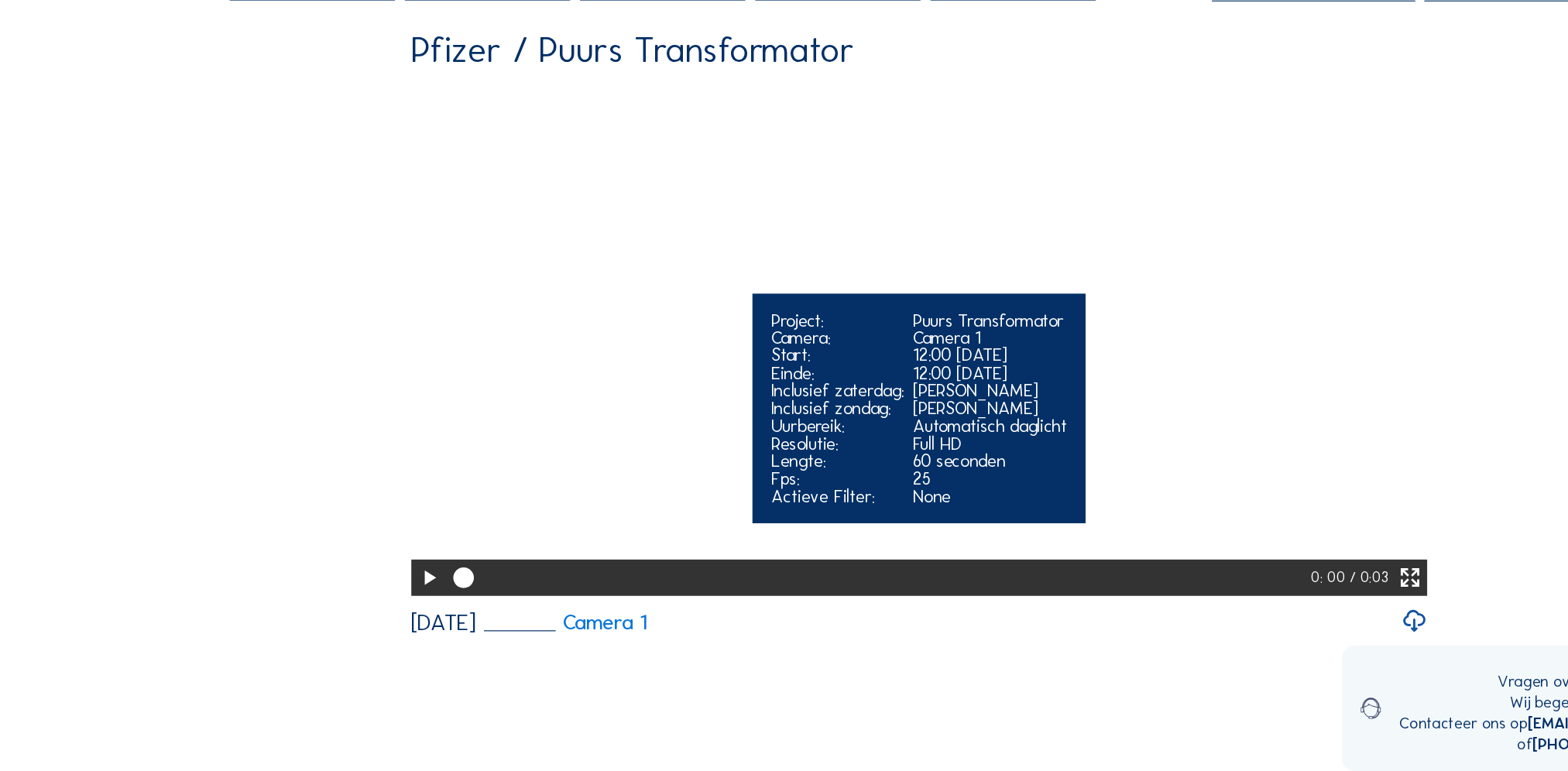
click at [368, 620] on icon at bounding box center [366, 606] width 21 height 25
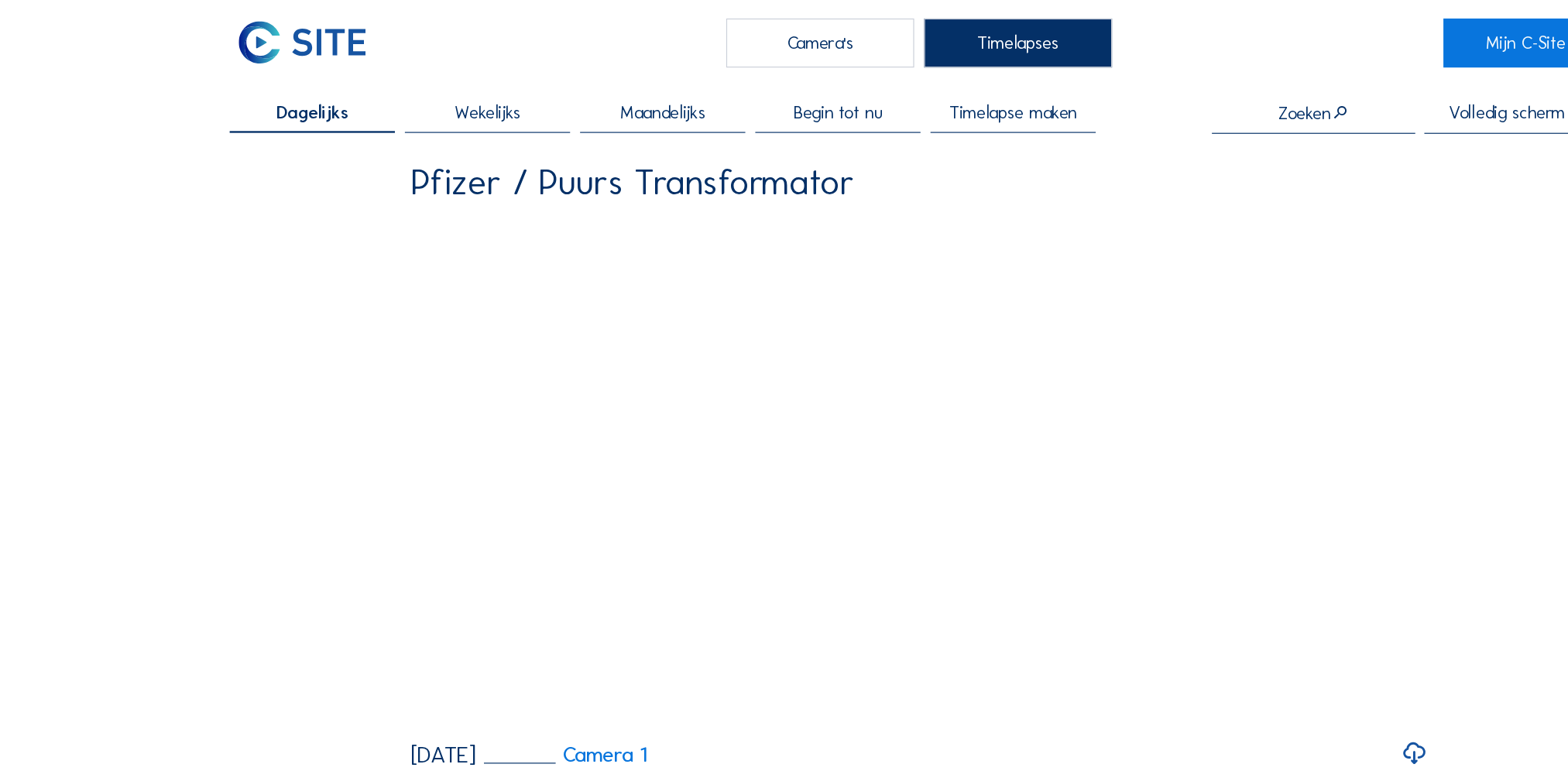
scroll to position [19, 0]
click at [706, 35] on div "Camera's" at bounding box center [699, 38] width 160 height 41
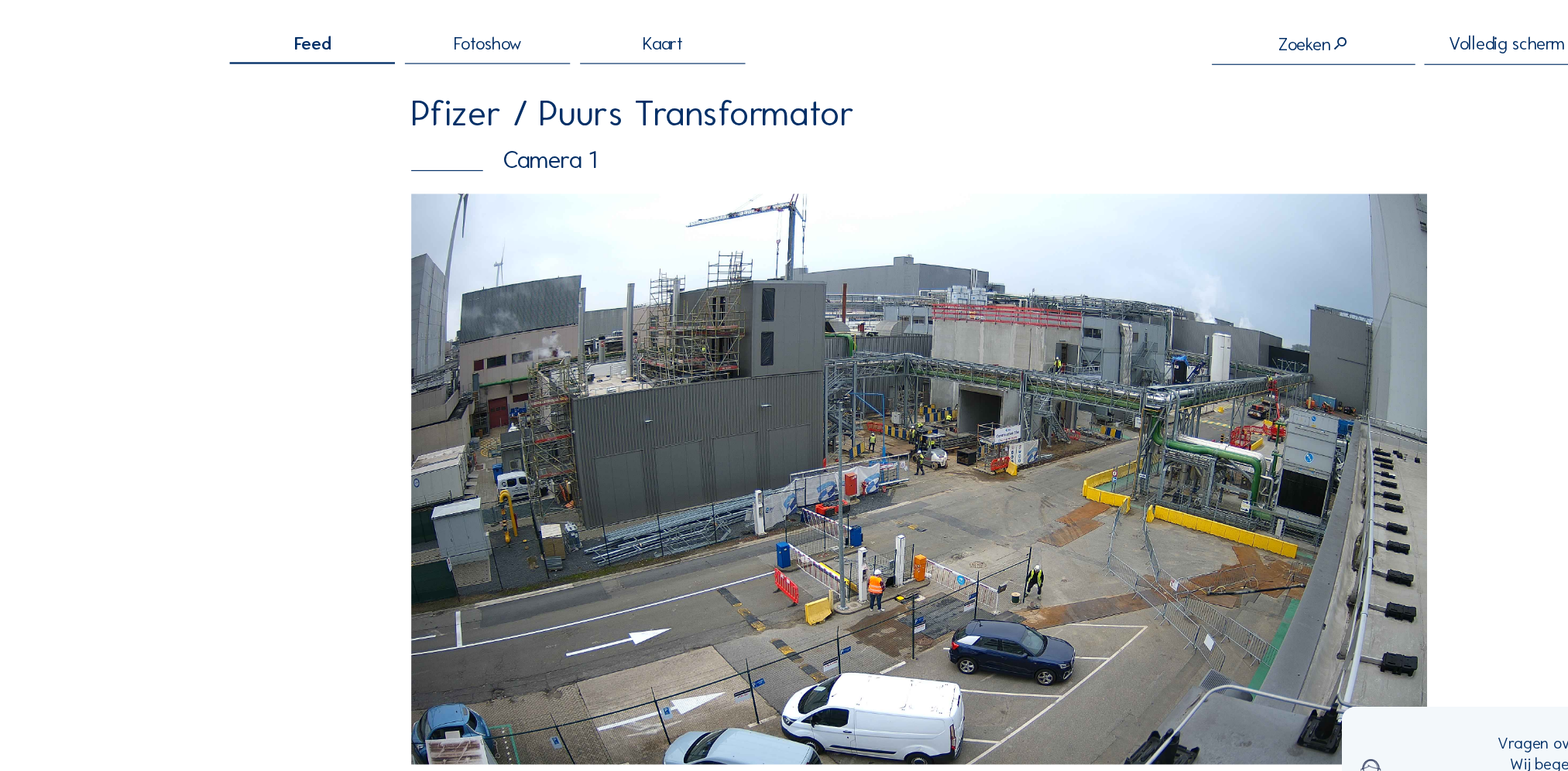
scroll to position [18, 0]
